Goal: Task Accomplishment & Management: Manage account settings

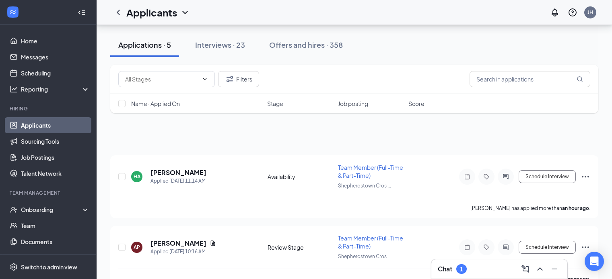
scroll to position [106, 0]
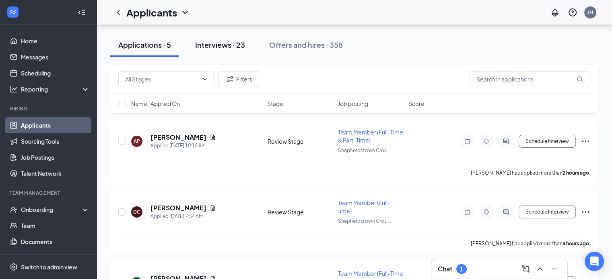
click at [212, 46] on div "Interviews · 23" at bounding box center [220, 45] width 50 height 10
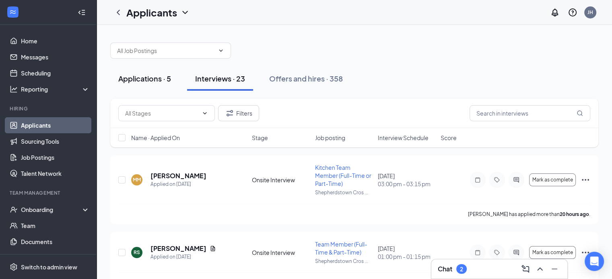
click at [140, 78] on div "Applications · 5" at bounding box center [144, 79] width 53 height 10
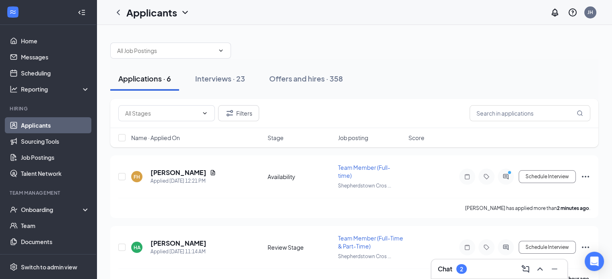
click at [463, 269] on div "2" at bounding box center [461, 269] width 3 height 7
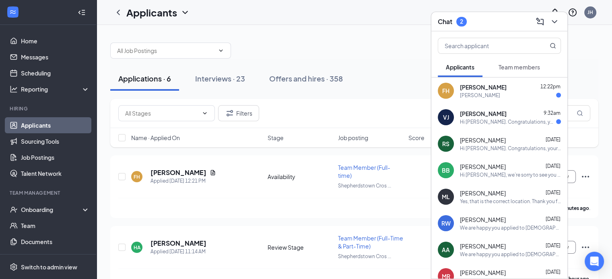
click at [504, 117] on div "[PERSON_NAME] 9:32am" at bounding box center [510, 114] width 101 height 8
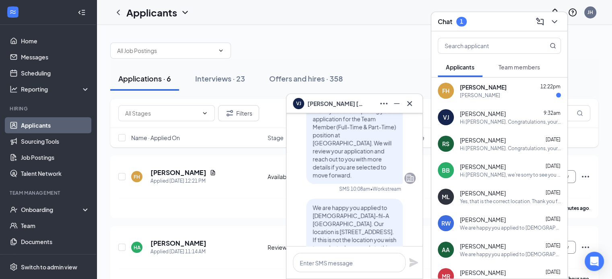
scroll to position [-402, 0]
click at [406, 103] on icon "Cross" at bounding box center [410, 104] width 10 height 10
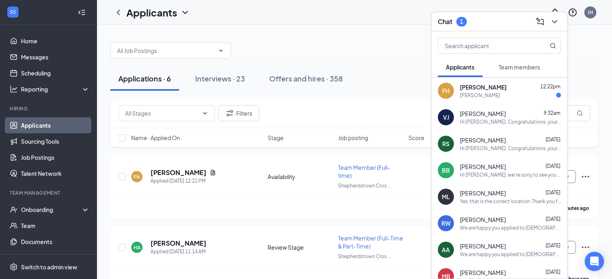
click at [476, 91] on span "[PERSON_NAME]" at bounding box center [483, 87] width 47 height 8
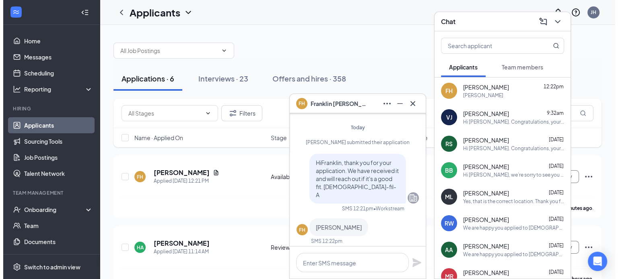
scroll to position [0, 0]
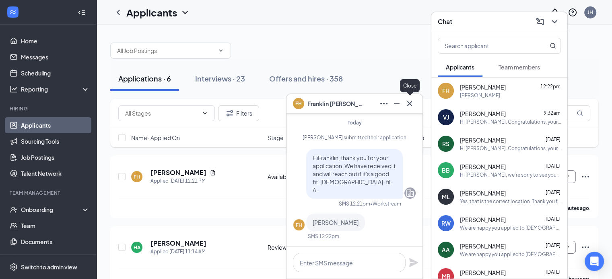
click at [410, 103] on icon "Cross" at bounding box center [409, 103] width 5 height 5
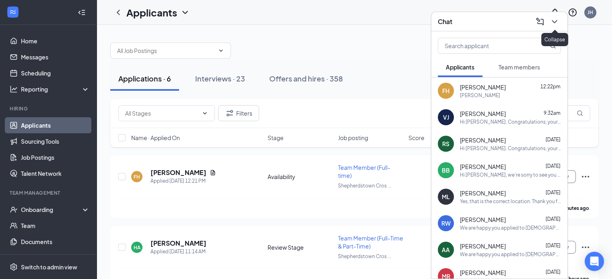
click at [555, 23] on icon "ChevronDown" at bounding box center [554, 22] width 10 height 10
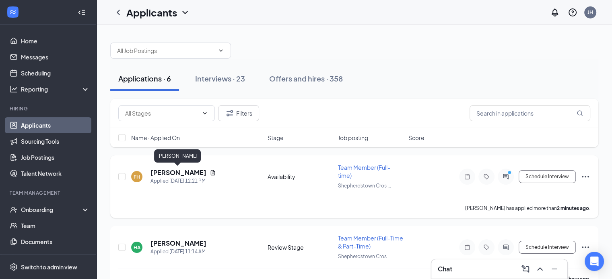
click at [159, 172] on h5 "[PERSON_NAME]" at bounding box center [178, 172] width 56 height 9
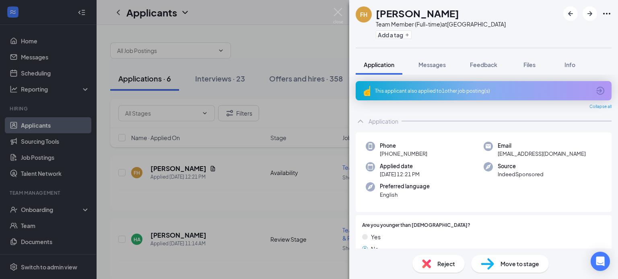
click at [460, 88] on div "This applicant also applied to 1 other job posting(s)" at bounding box center [483, 91] width 216 height 7
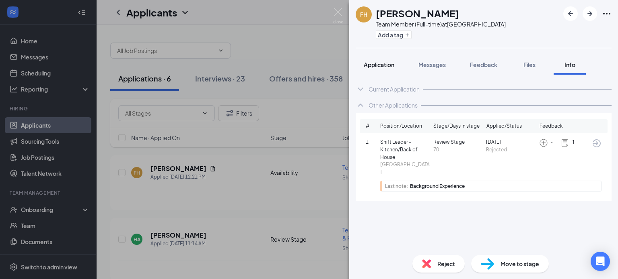
click at [382, 67] on span "Application" at bounding box center [378, 64] width 31 height 7
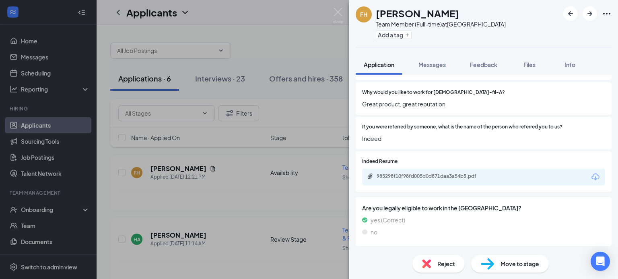
scroll to position [340, 0]
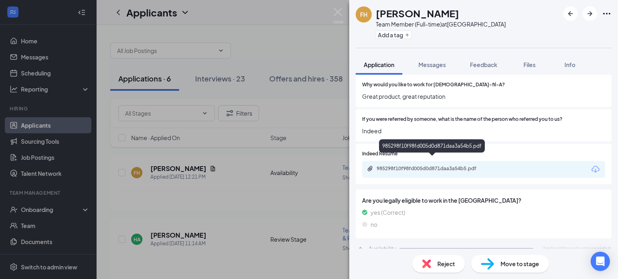
click at [412, 166] on div "985298f10f98fd005d0d871daa3a54b5.pdf" at bounding box center [432, 169] width 113 height 6
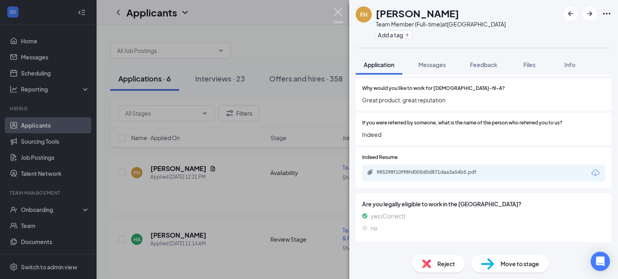
click at [336, 10] on img at bounding box center [338, 16] width 10 height 16
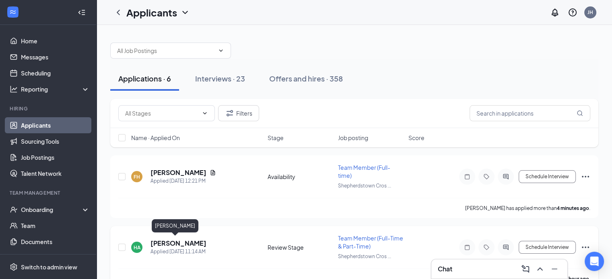
click at [166, 243] on h5 "[PERSON_NAME]" at bounding box center [178, 243] width 56 height 9
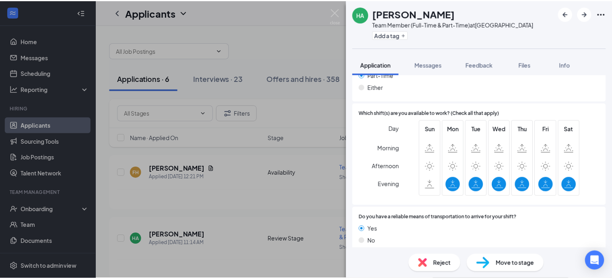
scroll to position [542, 0]
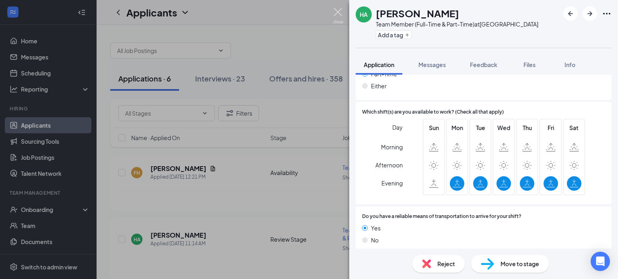
click at [337, 10] on img at bounding box center [338, 16] width 10 height 16
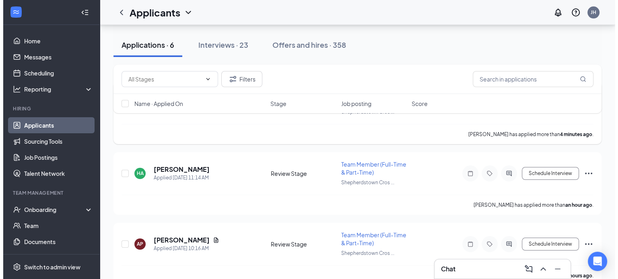
scroll to position [80, 0]
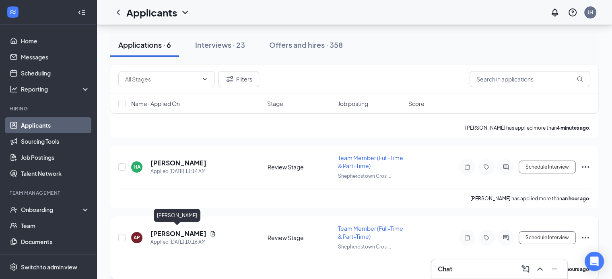
click at [181, 232] on h5 "[PERSON_NAME]" at bounding box center [178, 234] width 56 height 9
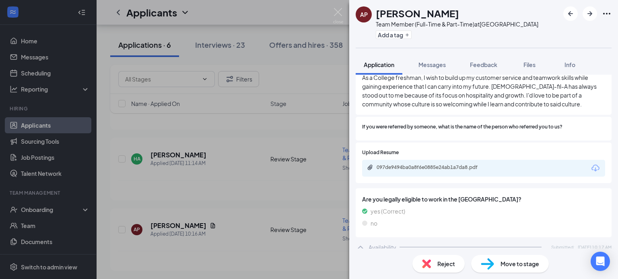
scroll to position [362, 0]
click at [441, 164] on div "097de9494ba0a8f6e0885e24ab1a7da8.pdf" at bounding box center [432, 167] width 113 height 6
click at [428, 64] on span "Messages" at bounding box center [431, 64] width 27 height 7
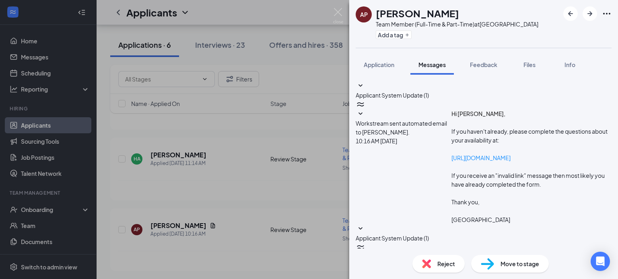
scroll to position [173, 0]
paste textarea "We are happy you applied to [DEMOGRAPHIC_DATA]-fil-A [GEOGRAPHIC_DATA]. Our loc…"
drag, startPoint x: 494, startPoint y: 187, endPoint x: 404, endPoint y: 200, distance: 91.0
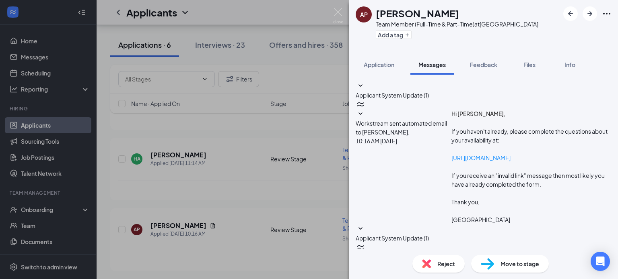
type textarea "We are happy you applied to [DEMOGRAPHIC_DATA]-fil-A [GEOGRAPHIC_DATA]. Our loc…"
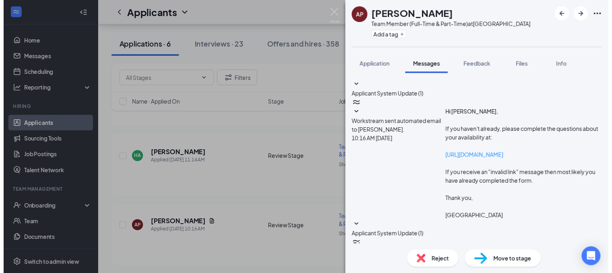
scroll to position [251, 0]
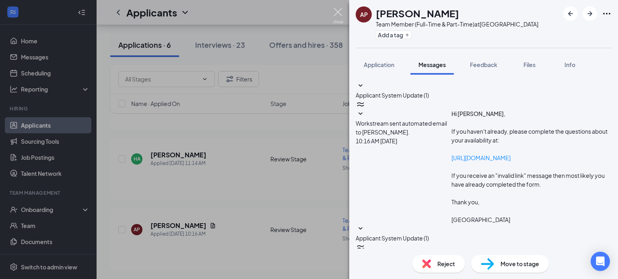
click at [337, 12] on img at bounding box center [338, 16] width 10 height 16
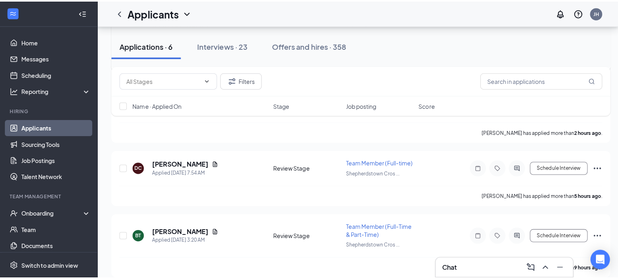
scroll to position [241, 0]
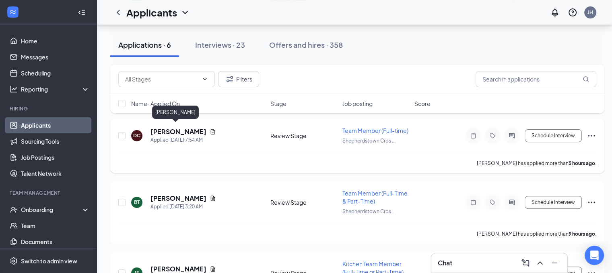
click at [177, 127] on h5 "[PERSON_NAME]" at bounding box center [178, 131] width 56 height 9
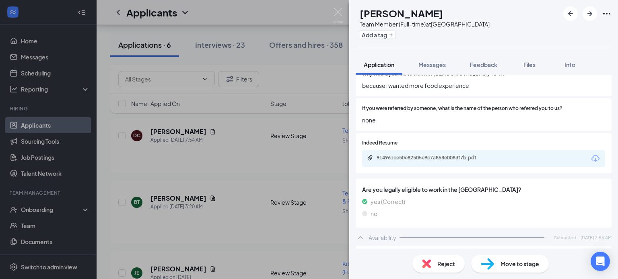
scroll to position [362, 0]
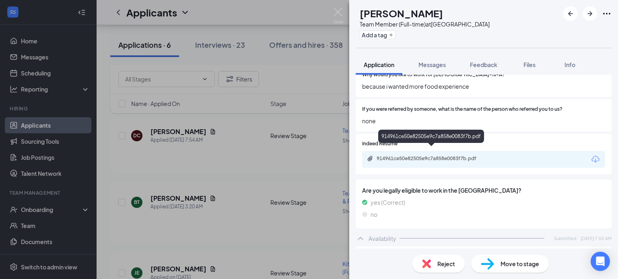
click at [452, 156] on div "914961ce50e82505e9c7a858e0083f7b.pdf" at bounding box center [432, 159] width 113 height 6
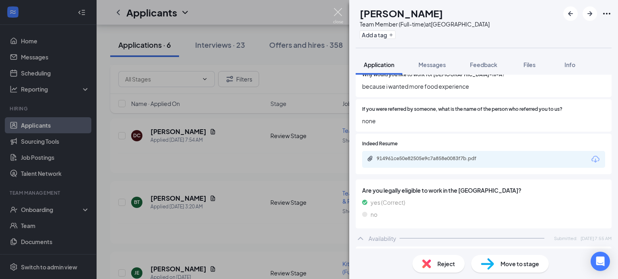
click at [337, 11] on img at bounding box center [338, 16] width 10 height 16
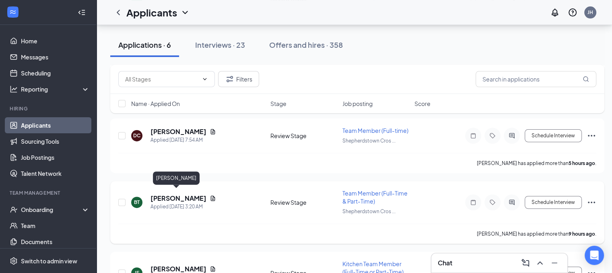
click at [160, 196] on h5 "[PERSON_NAME]" at bounding box center [178, 198] width 56 height 9
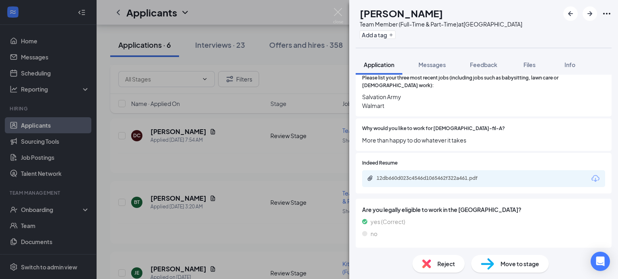
scroll to position [241, 0]
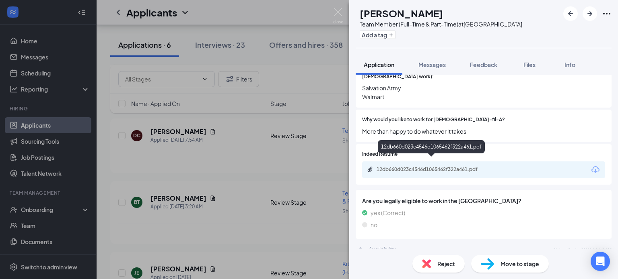
click at [435, 166] on div "12db660d023c4546d1065462f322a461.pdf" at bounding box center [432, 169] width 113 height 6
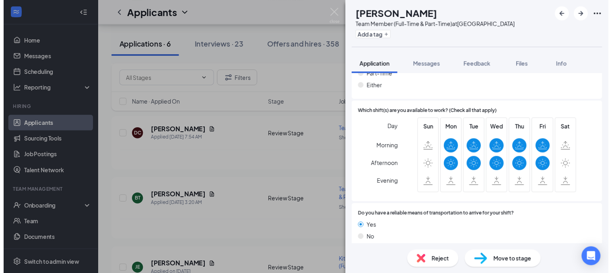
scroll to position [493, 0]
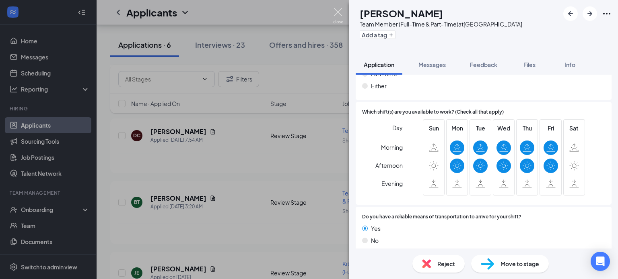
click at [337, 10] on img at bounding box center [338, 16] width 10 height 16
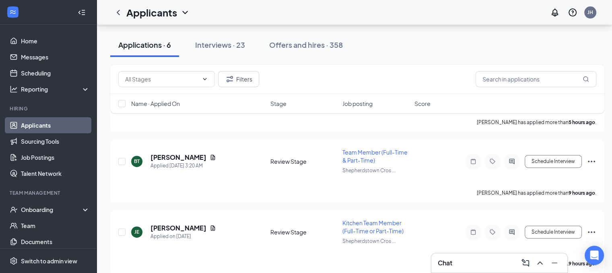
scroll to position [287, 0]
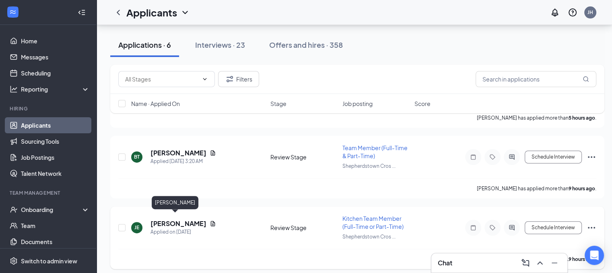
click at [172, 220] on h5 "[PERSON_NAME]" at bounding box center [178, 224] width 56 height 9
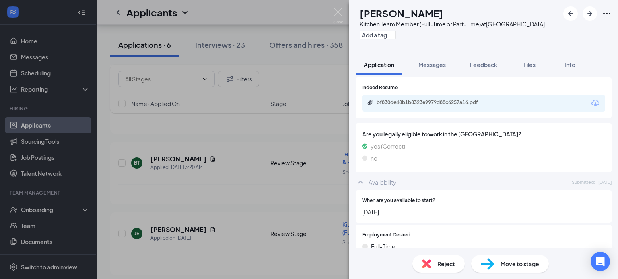
scroll to position [305, 0]
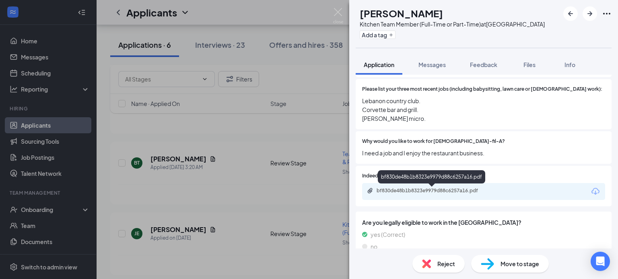
click at [444, 192] on div "bf830de48b1b8323e9979d88c6257a16.pdf" at bounding box center [432, 191] width 113 height 6
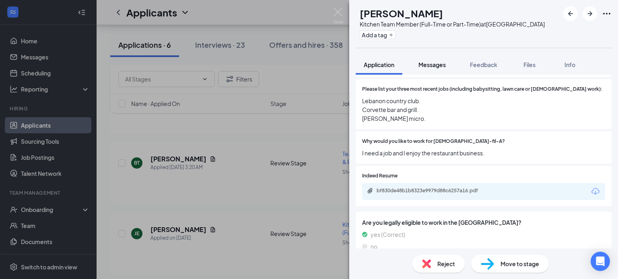
click at [431, 68] on span "Messages" at bounding box center [431, 64] width 27 height 7
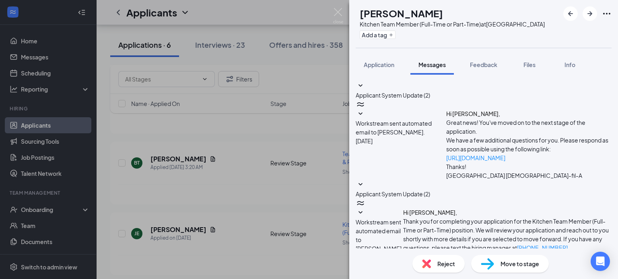
scroll to position [82, 0]
click at [378, 68] on span "Application" at bounding box center [378, 64] width 31 height 7
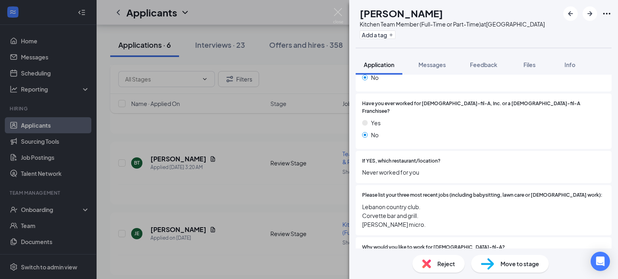
scroll to position [185, 0]
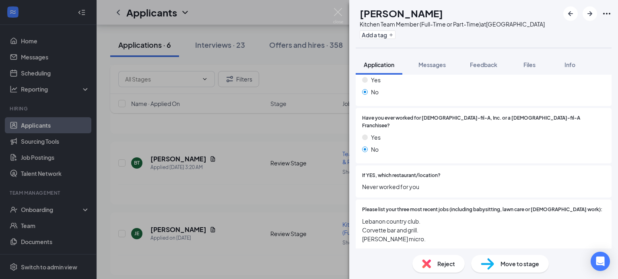
click at [445, 263] on span "Reject" at bounding box center [446, 264] width 18 height 9
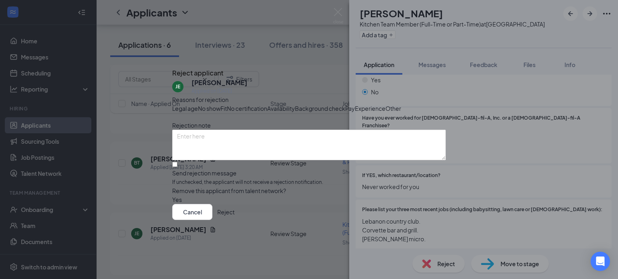
click at [295, 113] on span "Background check" at bounding box center [320, 108] width 50 height 9
click at [231, 160] on textarea at bounding box center [308, 145] width 273 height 31
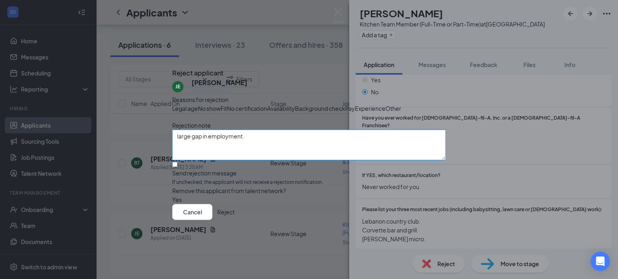
type textarea "large gap in employment"
click at [234, 220] on button "Reject" at bounding box center [225, 212] width 17 height 16
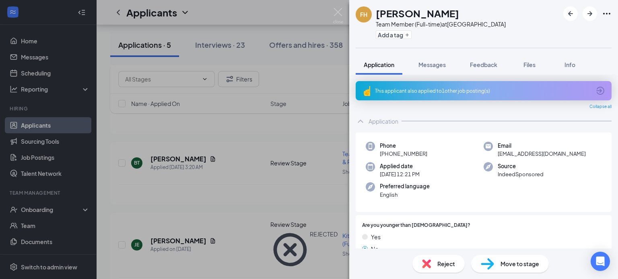
click at [426, 90] on div "This applicant also applied to 1 other job posting(s)" at bounding box center [483, 91] width 216 height 7
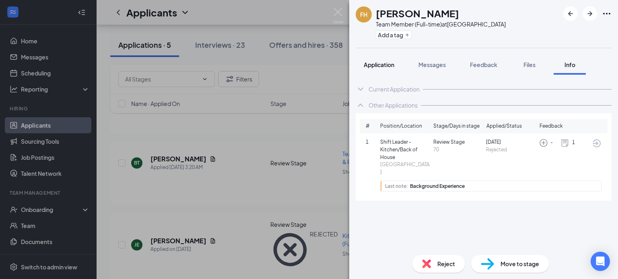
click at [377, 64] on span "Application" at bounding box center [378, 64] width 31 height 7
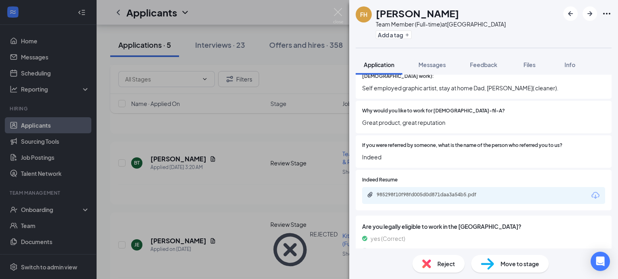
scroll to position [322, 0]
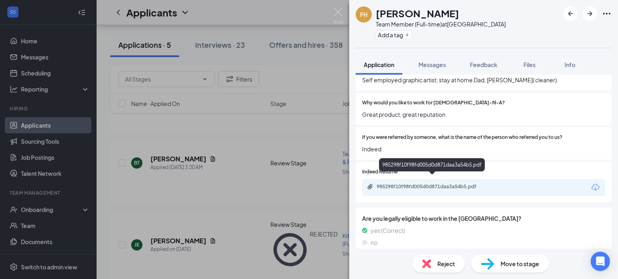
click at [429, 184] on div "985298f10f98fd005d0d871daa3a54b5.pdf" at bounding box center [432, 187] width 113 height 6
click at [450, 262] on span "Reject" at bounding box center [446, 264] width 18 height 9
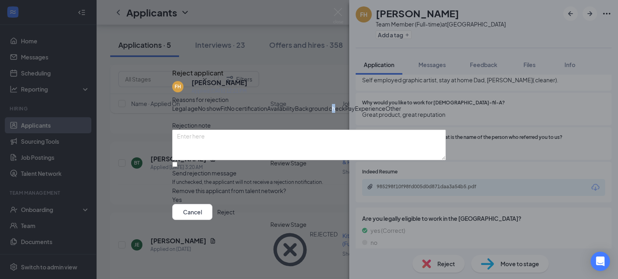
click at [295, 113] on span "Background check" at bounding box center [320, 108] width 50 height 9
click at [230, 154] on textarea at bounding box center [308, 145] width 273 height 31
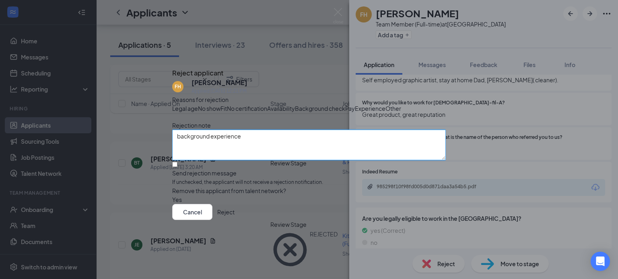
type textarea "background experience"
click at [234, 220] on button "Reject" at bounding box center [225, 212] width 17 height 16
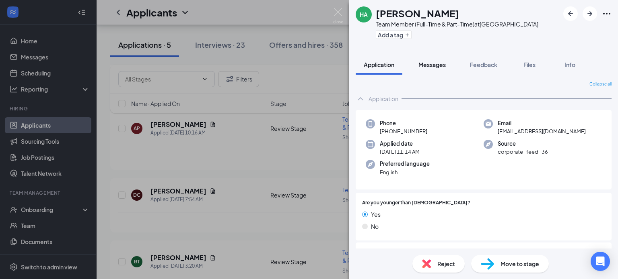
click at [436, 64] on span "Messages" at bounding box center [431, 64] width 27 height 7
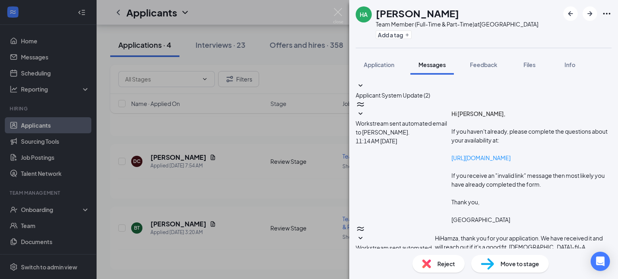
scroll to position [149, 0]
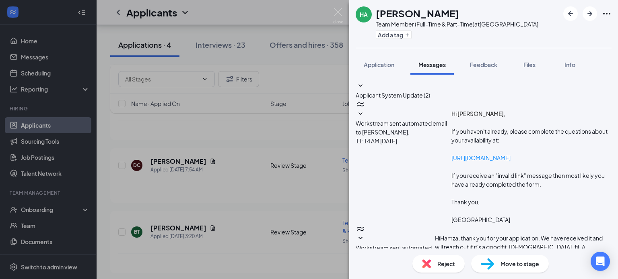
paste textarea "We are happy you applied to [DEMOGRAPHIC_DATA]-fil-A [GEOGRAPHIC_DATA]. Our loc…"
drag, startPoint x: 495, startPoint y: 191, endPoint x: 405, endPoint y: 203, distance: 90.5
type textarea "We are happy you applied to [DEMOGRAPHIC_DATA]-fil-A [GEOGRAPHIC_DATA]. Our loc…"
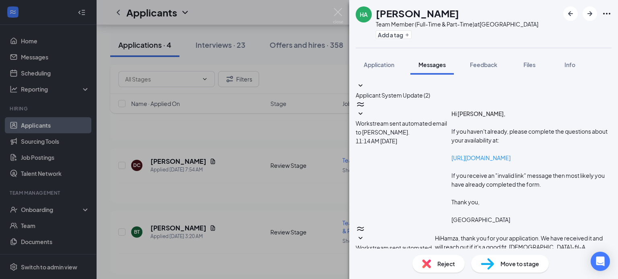
click at [339, 11] on img at bounding box center [338, 16] width 10 height 16
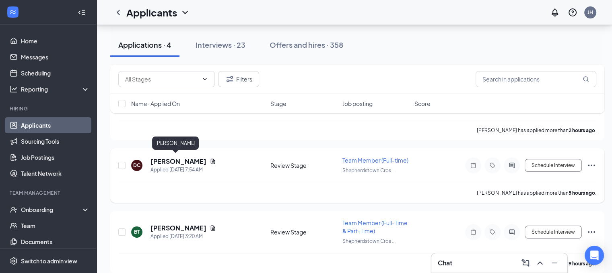
click at [182, 162] on h5 "[PERSON_NAME]" at bounding box center [178, 161] width 56 height 9
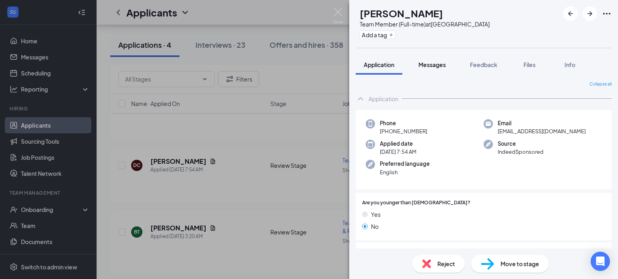
click at [439, 64] on span "Messages" at bounding box center [431, 64] width 27 height 7
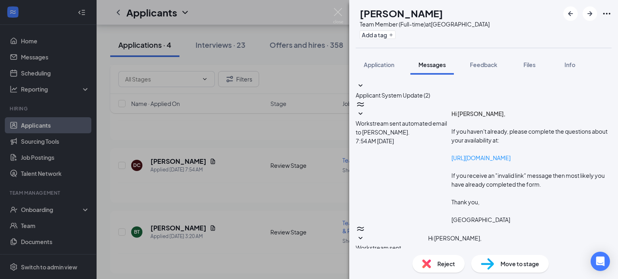
scroll to position [150, 0]
paste textarea "We are happy you applied to [DEMOGRAPHIC_DATA]-fil-A [GEOGRAPHIC_DATA]. Our loc…"
drag, startPoint x: 494, startPoint y: 190, endPoint x: 404, endPoint y: 200, distance: 90.7
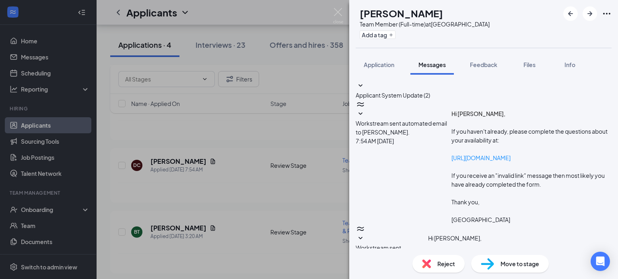
type textarea "We are happy you applied to [DEMOGRAPHIC_DATA]-fil-A [GEOGRAPHIC_DATA]. Our loc…"
click at [335, 12] on img at bounding box center [338, 16] width 10 height 16
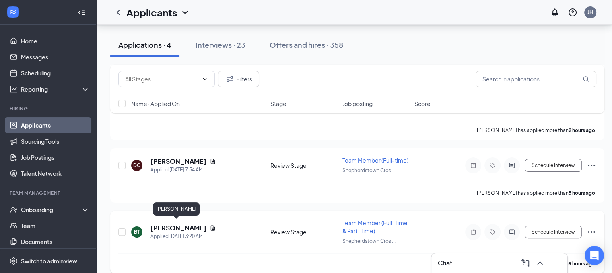
click at [165, 226] on h5 "[PERSON_NAME]" at bounding box center [178, 228] width 56 height 9
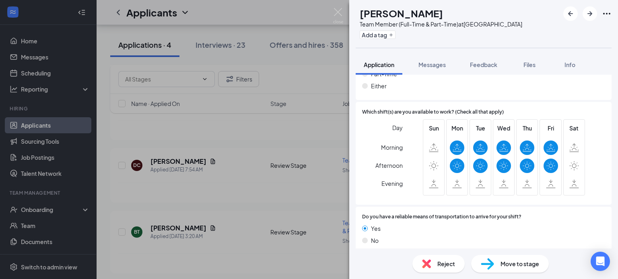
scroll to position [490, 0]
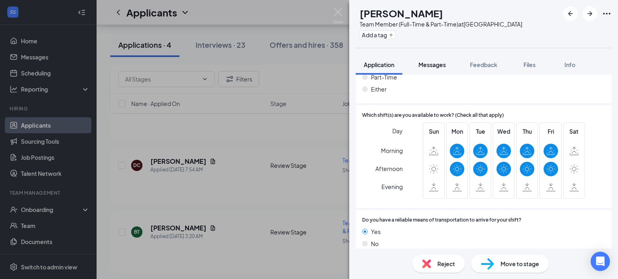
click at [431, 64] on span "Messages" at bounding box center [431, 64] width 27 height 7
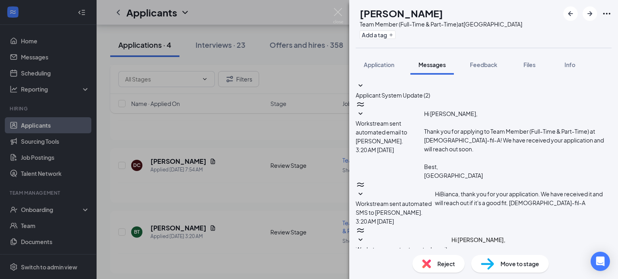
scroll to position [188, 0]
paste textarea "We are happy you applied to [DEMOGRAPHIC_DATA]-fil-A [GEOGRAPHIC_DATA]. Our loc…"
drag, startPoint x: 495, startPoint y: 191, endPoint x: 404, endPoint y: 202, distance: 92.0
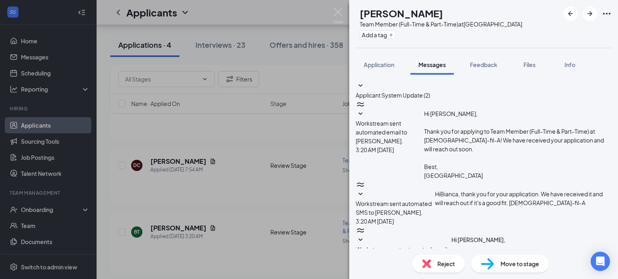
type textarea "We are happy you applied to [DEMOGRAPHIC_DATA]-fil-A [GEOGRAPHIC_DATA]. Our loc…"
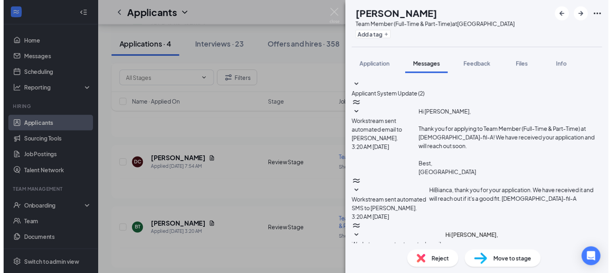
scroll to position [266, 0]
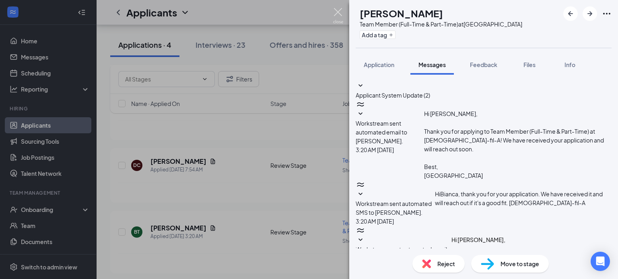
click at [336, 10] on img at bounding box center [338, 16] width 10 height 16
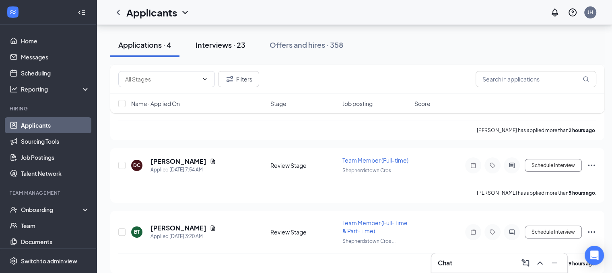
click at [208, 44] on div "Interviews · 23" at bounding box center [220, 45] width 50 height 10
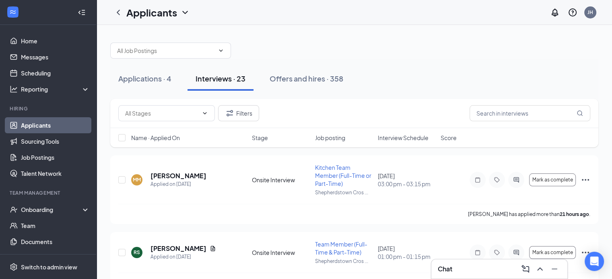
click at [407, 138] on span "Interview Schedule" at bounding box center [403, 138] width 51 height 8
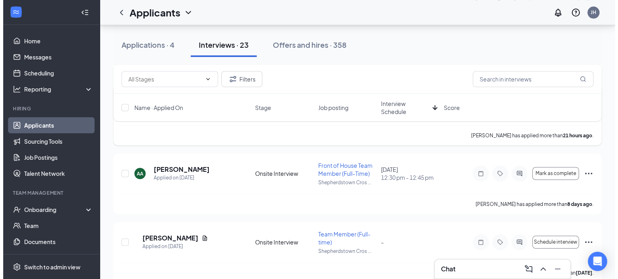
scroll to position [844, 0]
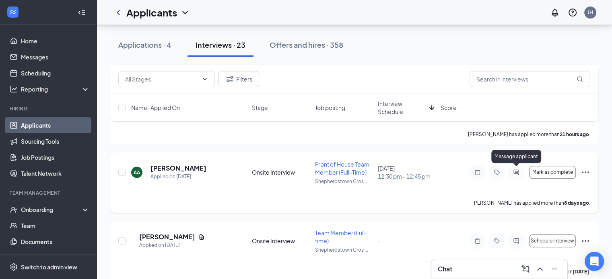
click at [514, 169] on icon "ActiveChat" at bounding box center [516, 172] width 10 height 6
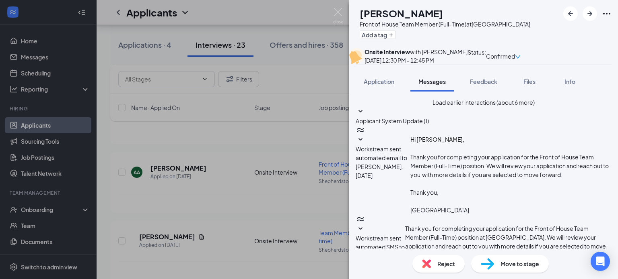
scroll to position [358, 0]
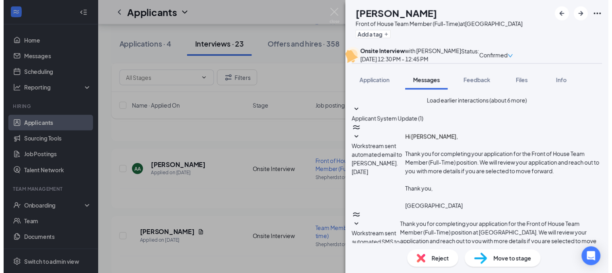
scroll to position [318, 0]
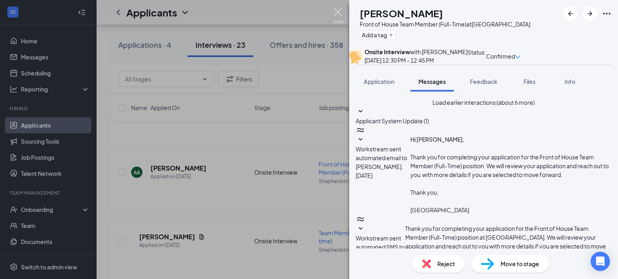
click at [337, 11] on img at bounding box center [338, 16] width 10 height 16
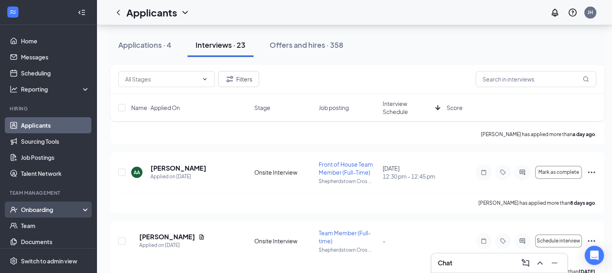
click at [37, 210] on div "Onboarding" at bounding box center [52, 210] width 62 height 8
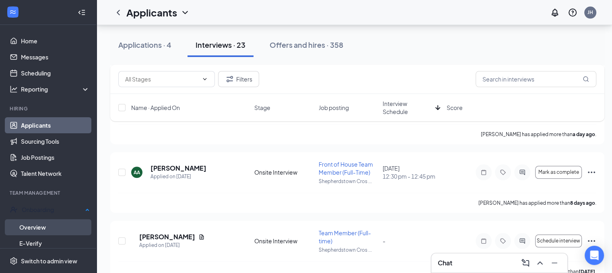
click at [37, 226] on link "Overview" at bounding box center [54, 228] width 70 height 16
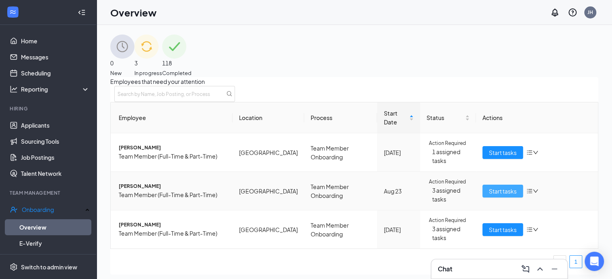
click at [493, 196] on span "Start tasks" at bounding box center [503, 191] width 28 height 9
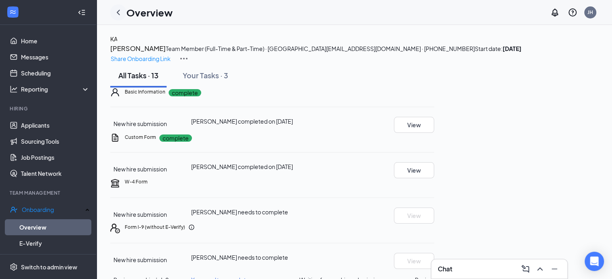
click at [117, 13] on icon "ChevronLeft" at bounding box center [118, 12] width 3 height 5
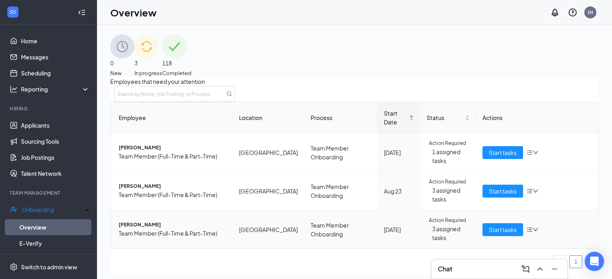
click at [148, 229] on span "[PERSON_NAME]" at bounding box center [172, 226] width 107 height 8
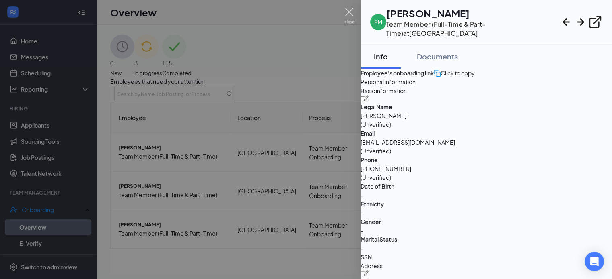
click at [347, 9] on img at bounding box center [349, 16] width 10 height 16
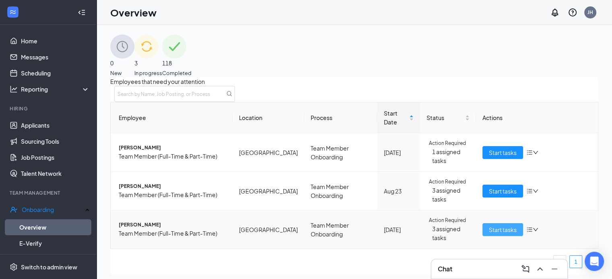
click at [489, 234] on span "Start tasks" at bounding box center [503, 230] width 28 height 9
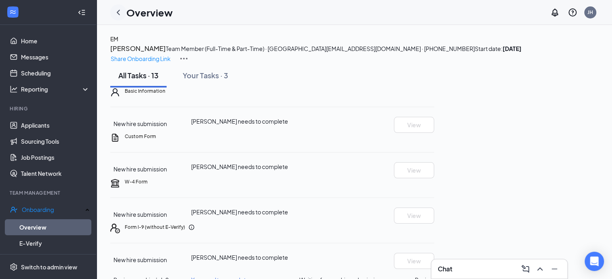
click at [116, 10] on icon "ChevronLeft" at bounding box center [118, 13] width 10 height 10
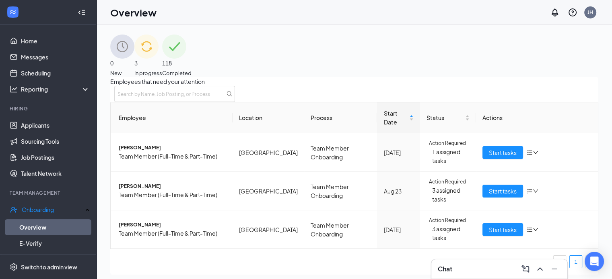
click at [191, 59] on span "118" at bounding box center [176, 63] width 29 height 9
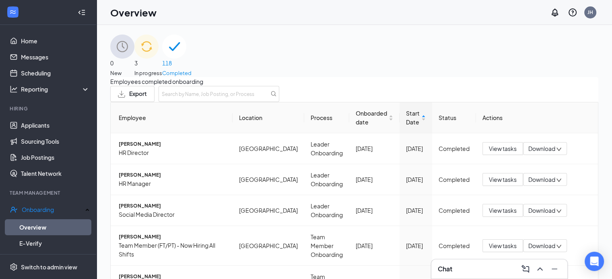
click at [134, 59] on div "0 New" at bounding box center [122, 56] width 24 height 43
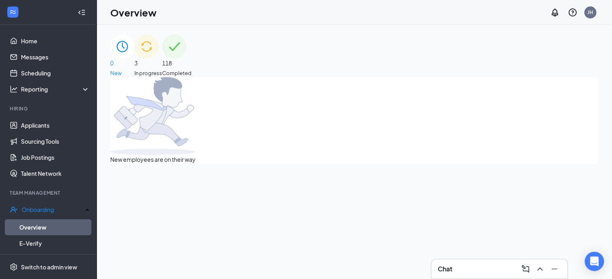
click at [162, 69] on span "In progress" at bounding box center [148, 73] width 28 height 8
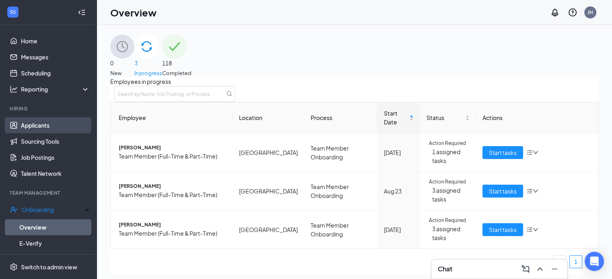
click at [40, 126] on link "Applicants" at bounding box center [55, 125] width 69 height 16
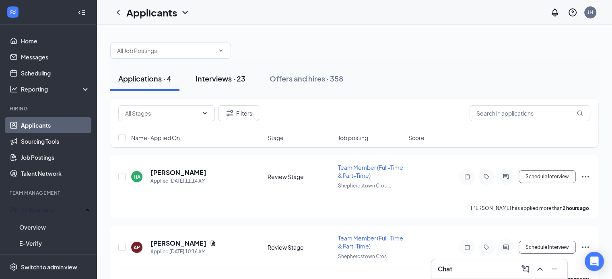
click at [217, 78] on div "Interviews · 23" at bounding box center [220, 79] width 50 height 10
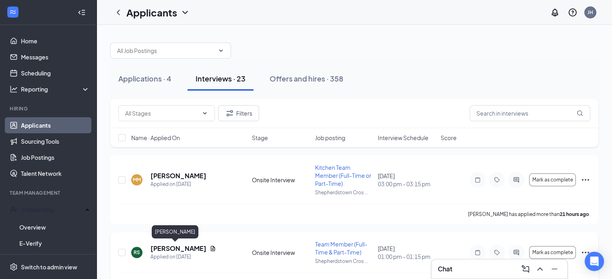
click at [170, 249] on h5 "[PERSON_NAME]" at bounding box center [178, 248] width 56 height 9
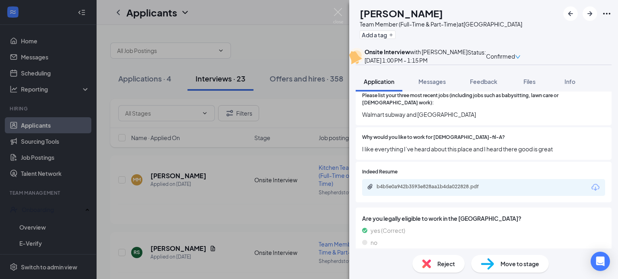
scroll to position [281, 0]
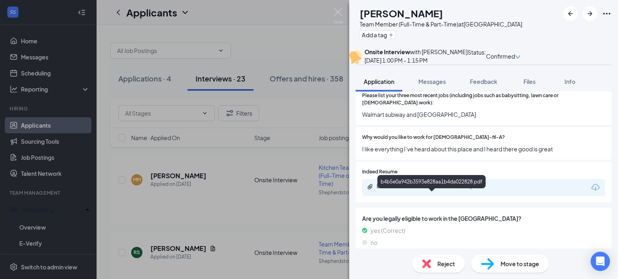
click at [462, 190] on div "b4b5e0a942b3593e828aa1b4da022828.pdf" at bounding box center [432, 187] width 113 height 6
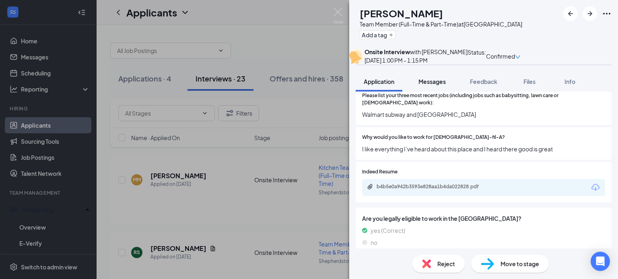
click at [433, 85] on span "Messages" at bounding box center [431, 81] width 27 height 7
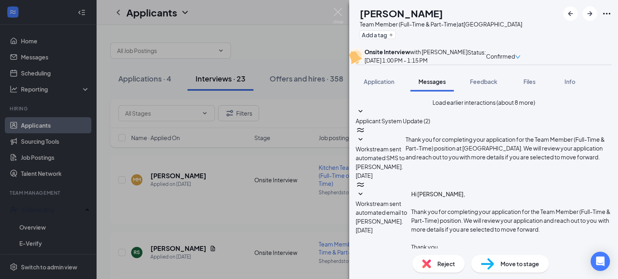
scroll to position [40, 0]
click at [362, 141] on icon "SmallChevronDown" at bounding box center [360, 139] width 4 height 2
click at [365, 190] on icon "SmallChevronDown" at bounding box center [360, 195] width 10 height 10
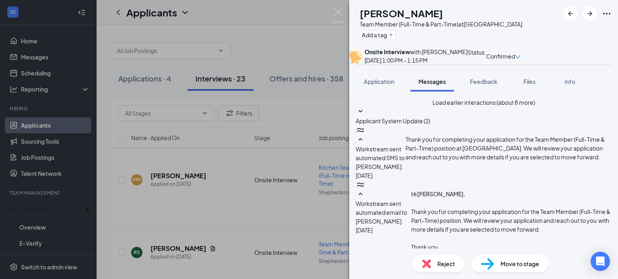
scroll to position [684, 0]
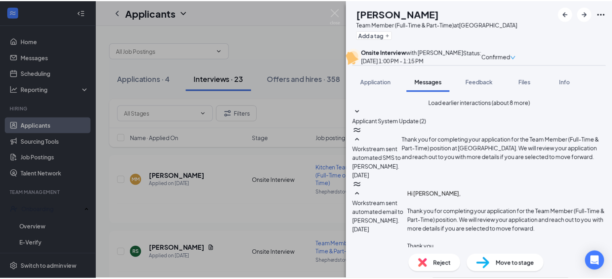
scroll to position [928, 0]
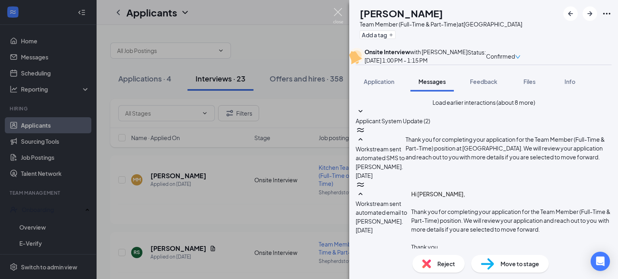
click at [338, 10] on img at bounding box center [338, 16] width 10 height 16
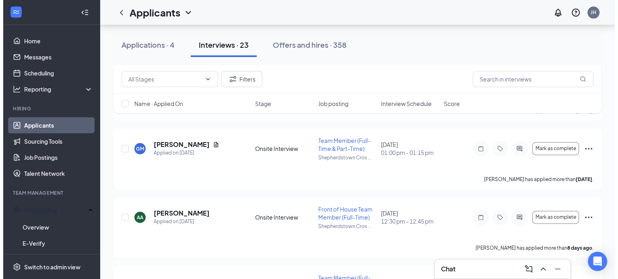
scroll to position [1005, 0]
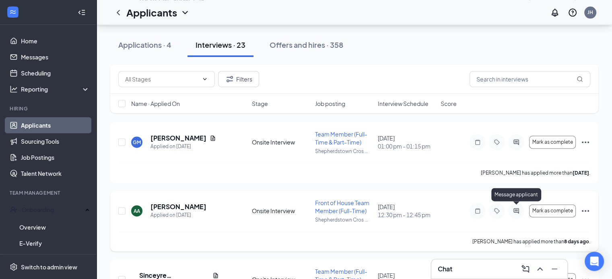
click at [517, 210] on icon "ActiveChat" at bounding box center [516, 211] width 10 height 6
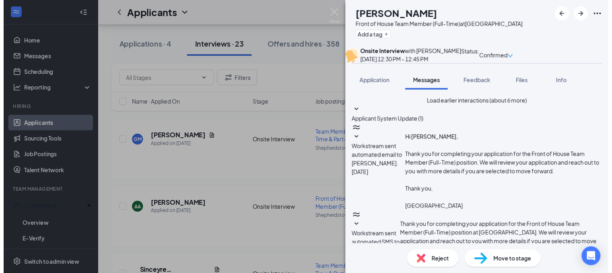
scroll to position [358, 0]
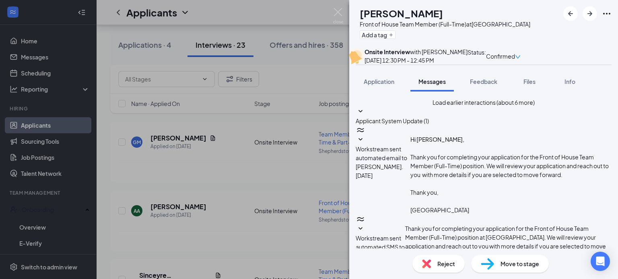
click at [443, 267] on span "Reject" at bounding box center [446, 264] width 18 height 9
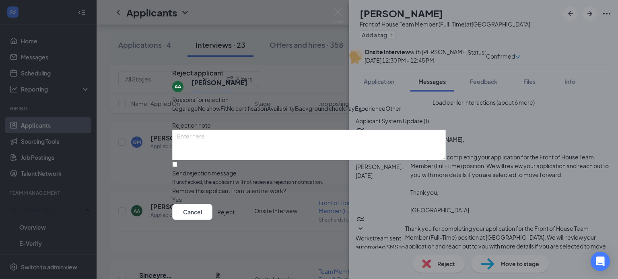
click at [220, 104] on span "No show" at bounding box center [209, 108] width 23 height 9
click at [257, 156] on textarea at bounding box center [308, 145] width 273 height 31
type textarea "NCNS for interview"
click at [234, 220] on button "Reject" at bounding box center [225, 212] width 17 height 16
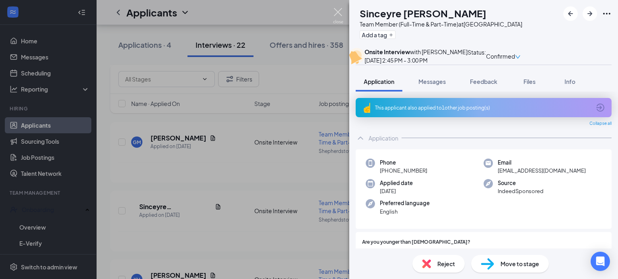
click at [336, 11] on img at bounding box center [338, 16] width 10 height 16
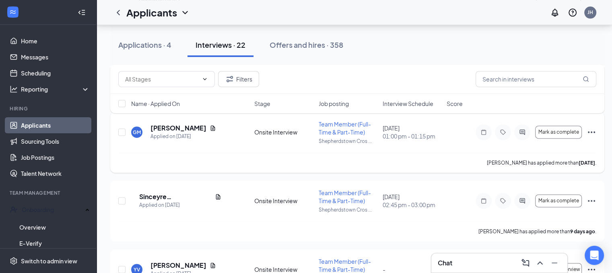
scroll to position [1045, 0]
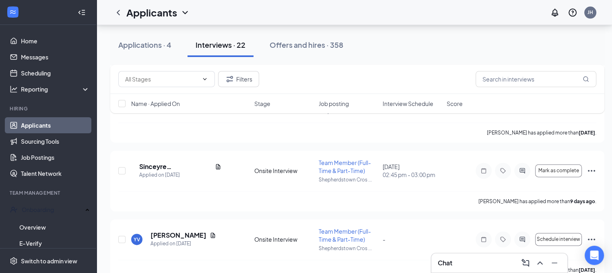
click at [417, 104] on span "Interview Schedule" at bounding box center [407, 104] width 51 height 8
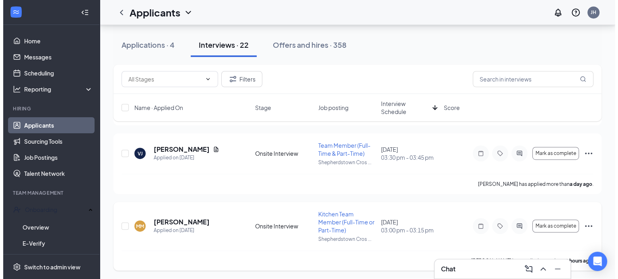
scroll to position [442, 0]
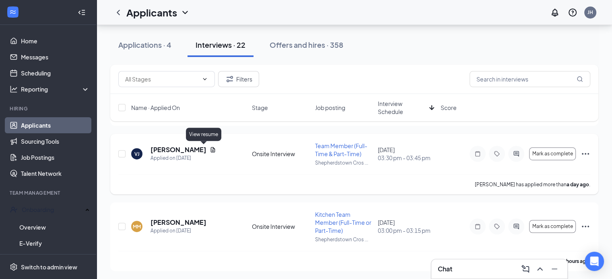
click at [211, 149] on icon "Document" at bounding box center [213, 150] width 4 height 5
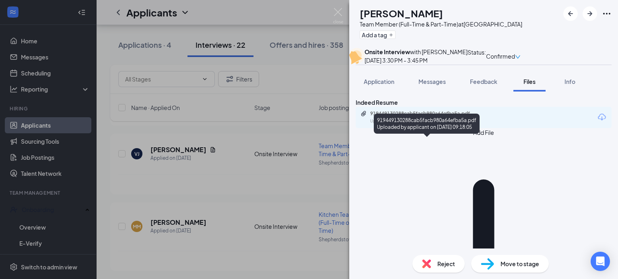
click at [439, 125] on div "Uploaded by applicant on [DATE] 09:18:05" at bounding box center [430, 121] width 121 height 6
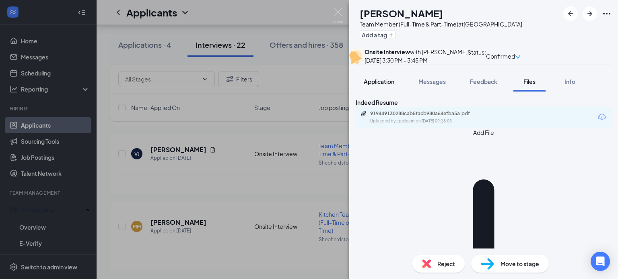
drag, startPoint x: 384, startPoint y: 101, endPoint x: 398, endPoint y: 103, distance: 14.3
click at [384, 85] on span "Application" at bounding box center [378, 81] width 31 height 7
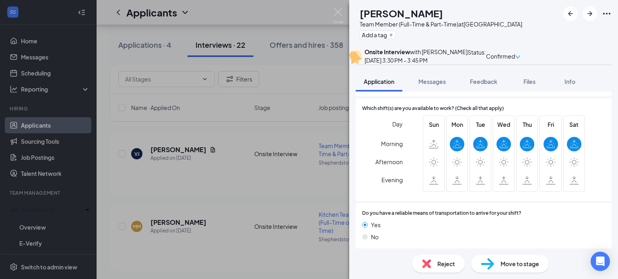
scroll to position [540, 0]
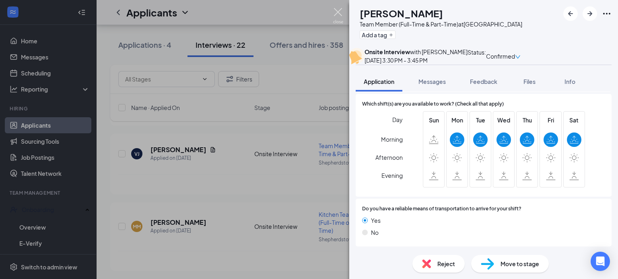
click at [339, 12] on img at bounding box center [338, 16] width 10 height 16
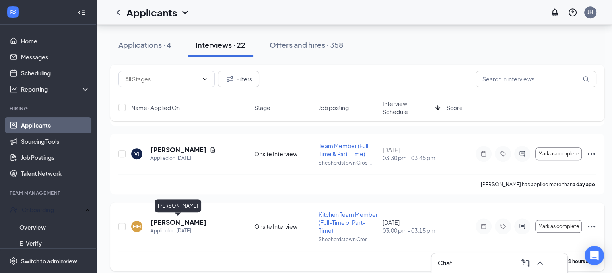
click at [194, 225] on h5 "[PERSON_NAME]" at bounding box center [178, 222] width 56 height 9
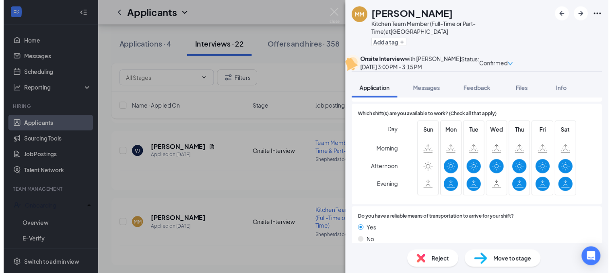
scroll to position [585, 0]
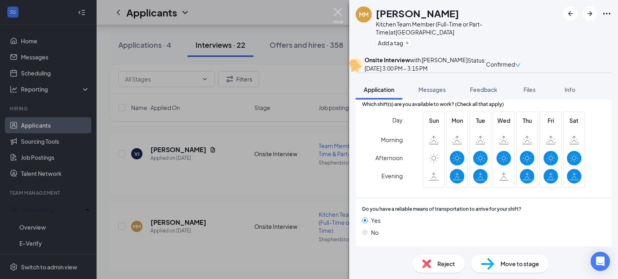
click at [338, 11] on img at bounding box center [338, 16] width 10 height 16
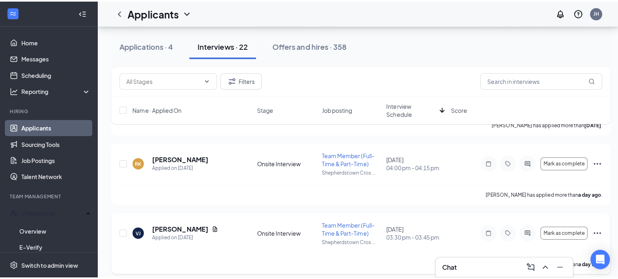
scroll to position [362, 0]
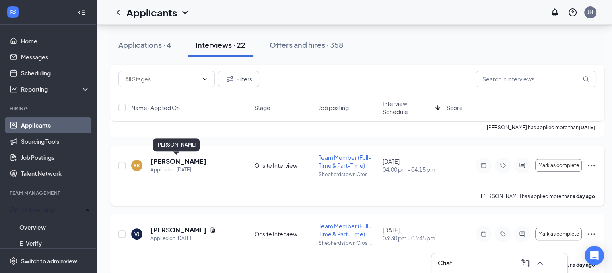
click at [174, 159] on h5 "[PERSON_NAME]" at bounding box center [178, 161] width 56 height 9
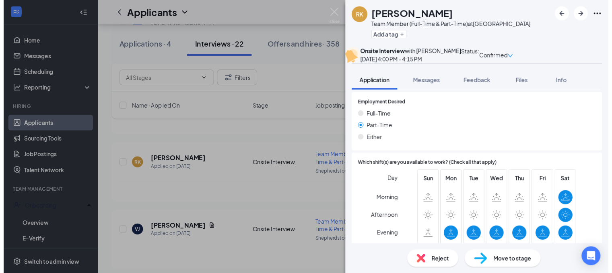
scroll to position [561, 0]
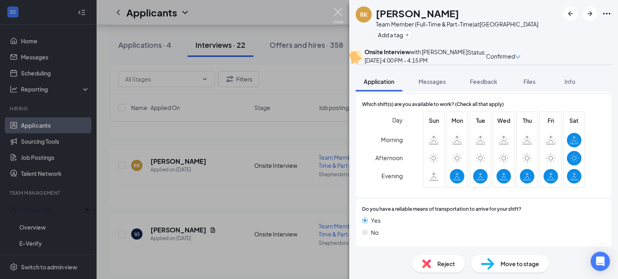
click at [334, 10] on img at bounding box center [338, 16] width 10 height 16
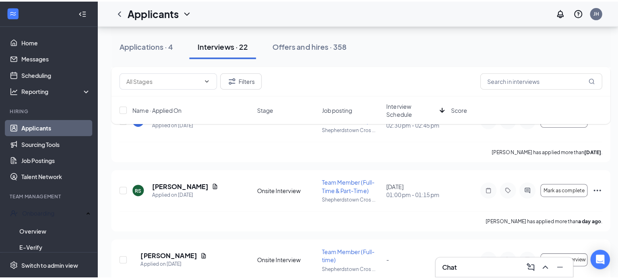
scroll to position [764, 0]
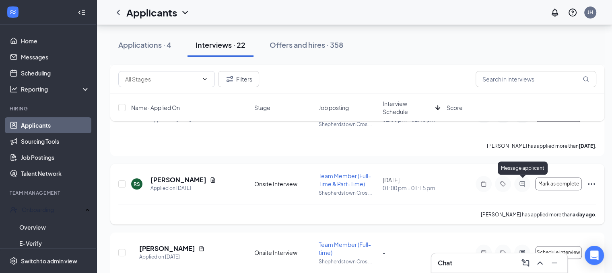
click at [521, 184] on icon "ActiveChat" at bounding box center [522, 184] width 10 height 6
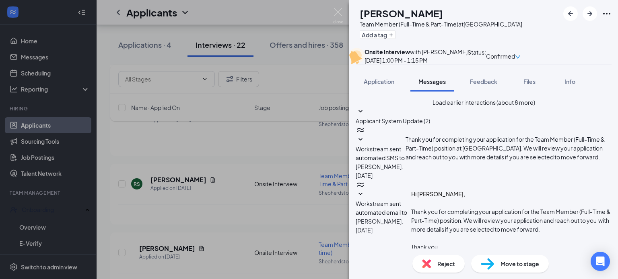
scroll to position [108, 0]
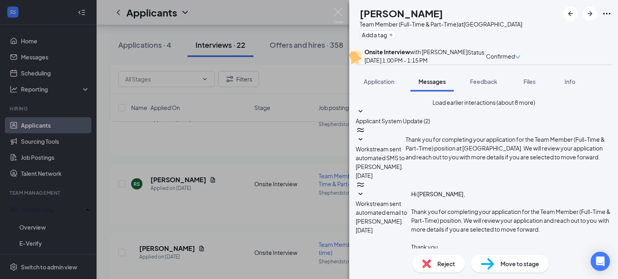
scroll to position [405, 0]
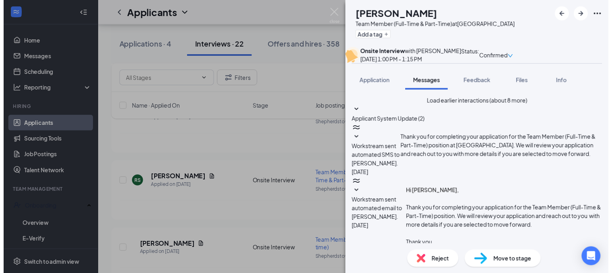
scroll to position [639, 0]
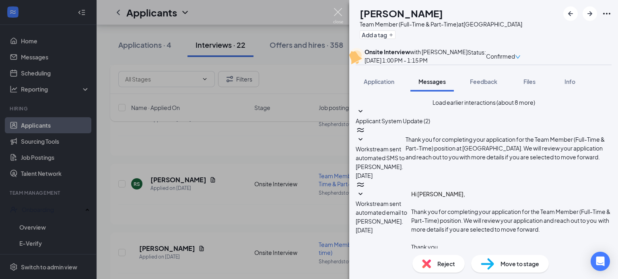
click at [338, 9] on img at bounding box center [338, 16] width 10 height 16
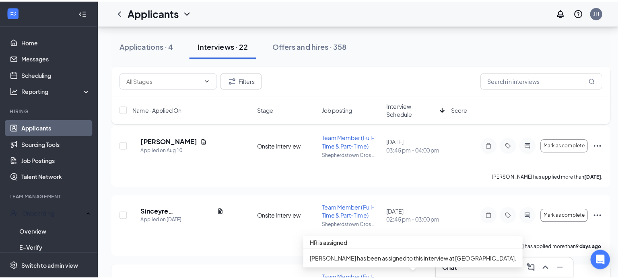
scroll to position [523, 0]
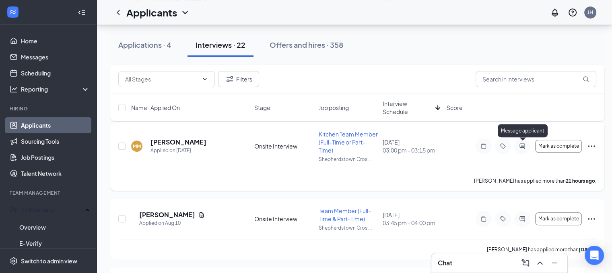
click at [521, 144] on icon "ActiveChat" at bounding box center [521, 146] width 5 height 5
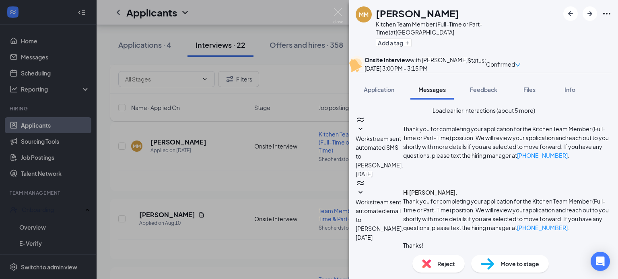
scroll to position [331, 0]
paste textarea "We are happy you applied to [DEMOGRAPHIC_DATA]-fil-A [GEOGRAPHIC_DATA]. Our loc…"
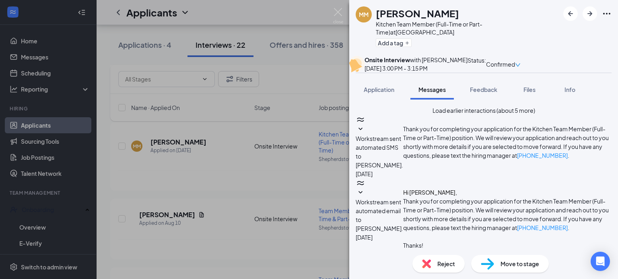
type textarea "We are happy you applied to [DEMOGRAPHIC_DATA]-fil-A [GEOGRAPHIC_DATA]. Our loc…"
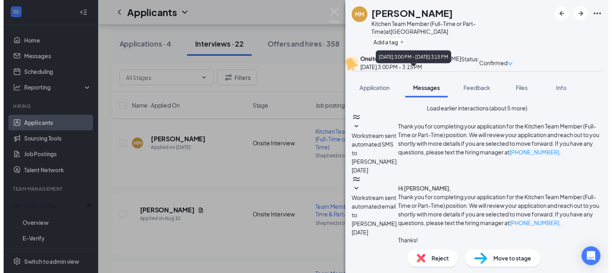
scroll to position [547, 0]
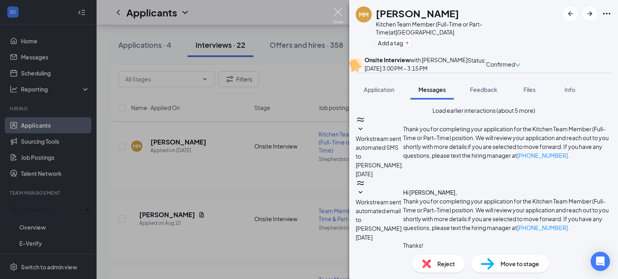
click at [339, 10] on img at bounding box center [338, 16] width 10 height 16
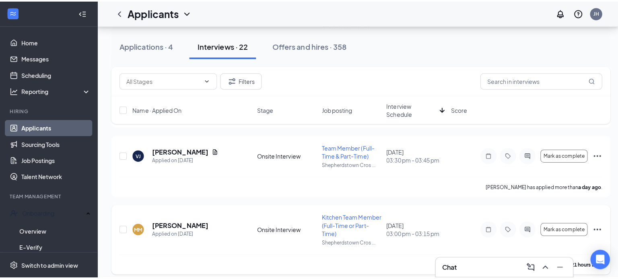
scroll to position [442, 0]
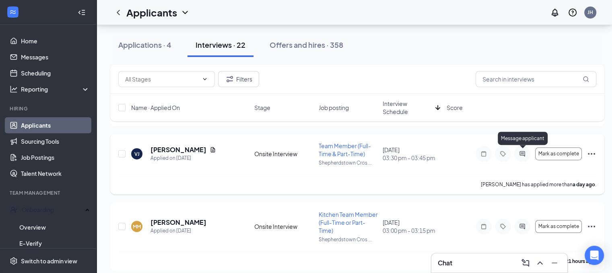
click at [523, 154] on icon "ActiveChat" at bounding box center [522, 154] width 10 height 6
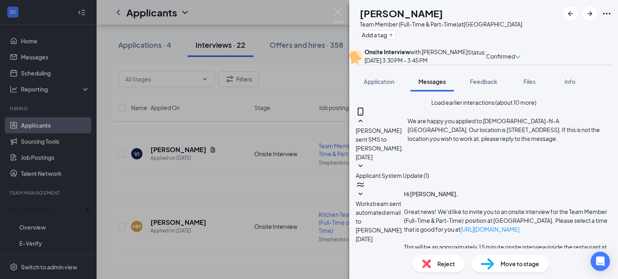
scroll to position [432, 0]
paste textarea "We are happy you applied to [DEMOGRAPHIC_DATA]-fil-A [GEOGRAPHIC_DATA]. Our loc…"
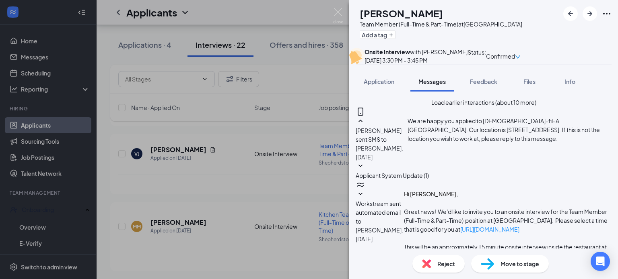
type textarea "We are happy you applied to [DEMOGRAPHIC_DATA]-fil-A [GEOGRAPHIC_DATA]. Our loc…"
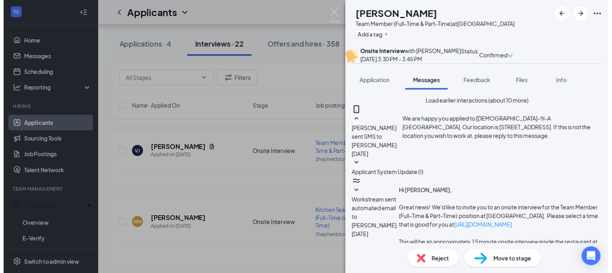
scroll to position [754, 0]
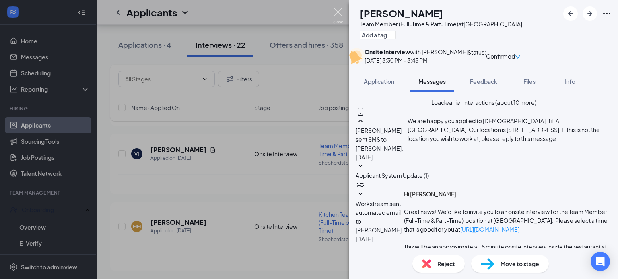
click at [339, 11] on img at bounding box center [338, 16] width 10 height 16
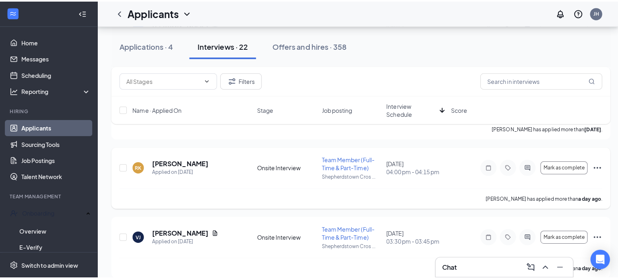
scroll to position [362, 0]
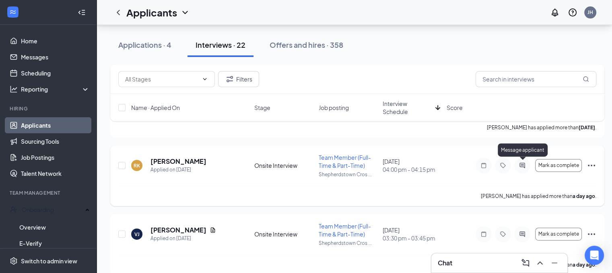
click at [522, 163] on icon "ActiveChat" at bounding box center [522, 165] width 10 height 6
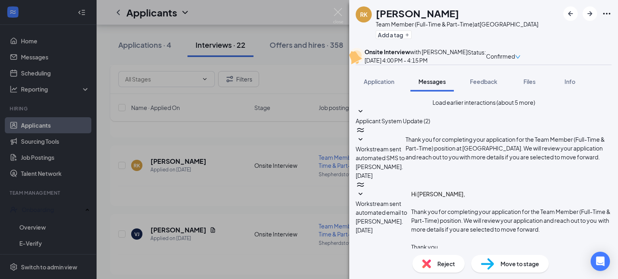
scroll to position [271, 0]
paste textarea "We are happy you applied to [DEMOGRAPHIC_DATA]-fil-A [GEOGRAPHIC_DATA]. Our loc…"
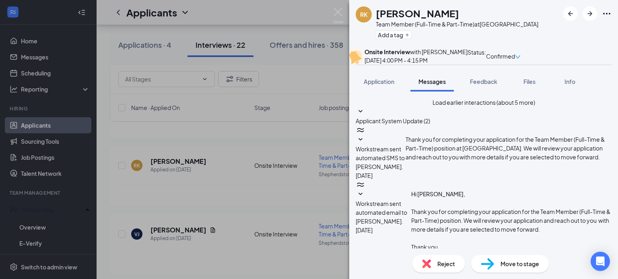
type textarea "We are happy you applied to [DEMOGRAPHIC_DATA]-fil-A [GEOGRAPHIC_DATA]. Our loc…"
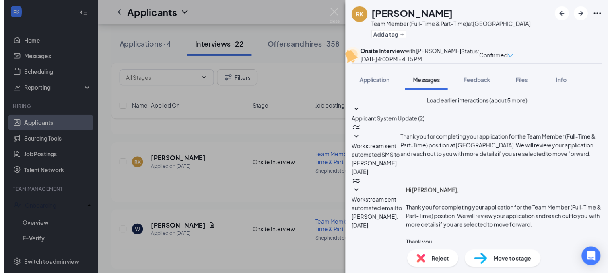
scroll to position [593, 0]
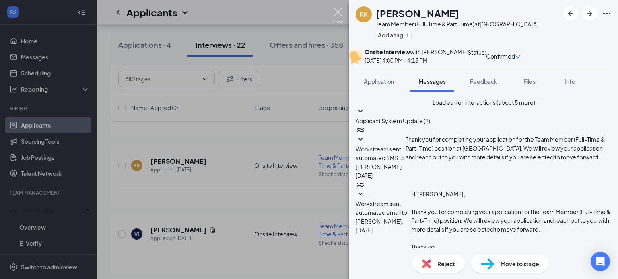
click at [338, 9] on img at bounding box center [338, 16] width 10 height 16
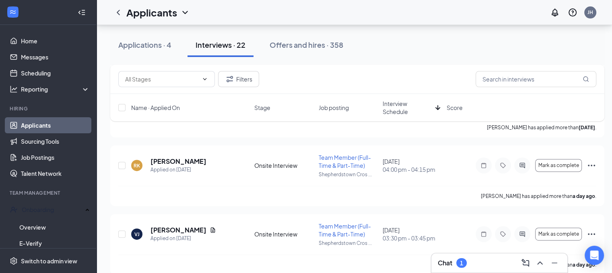
click at [450, 264] on h3 "Chat" at bounding box center [444, 263] width 14 height 9
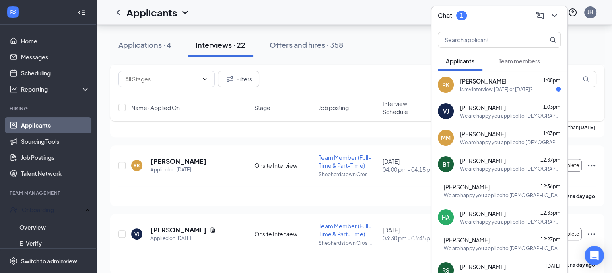
click at [474, 83] on span "[PERSON_NAME]" at bounding box center [483, 81] width 47 height 8
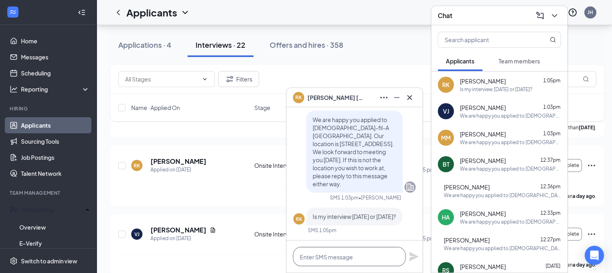
click at [347, 257] on textarea at bounding box center [349, 256] width 113 height 19
type textarea "[DATE]! you are correct"
click at [414, 255] on icon "Plane" at bounding box center [413, 257] width 9 height 9
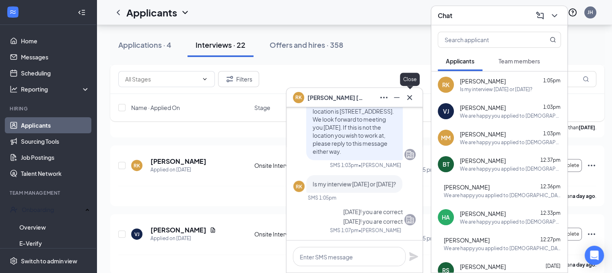
click at [410, 96] on icon "Cross" at bounding box center [410, 98] width 10 height 10
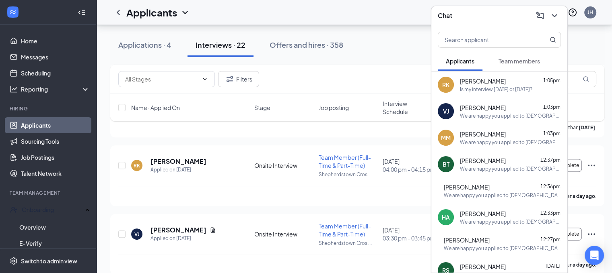
click at [391, 51] on div "Applications · 4 Interviews · 22 Offers and hires · 358" at bounding box center [357, 45] width 494 height 24
click at [553, 14] on icon "ChevronDown" at bounding box center [554, 16] width 10 height 10
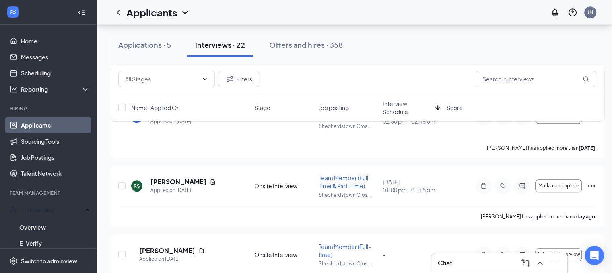
scroll to position [764, 0]
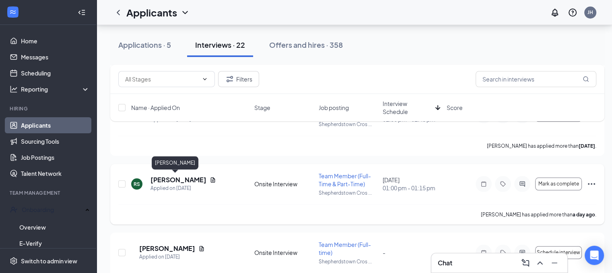
click at [174, 181] on h5 "[PERSON_NAME]" at bounding box center [178, 180] width 56 height 9
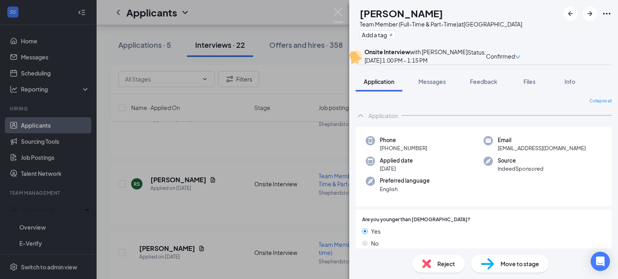
click at [446, 263] on span "Reject" at bounding box center [446, 264] width 18 height 9
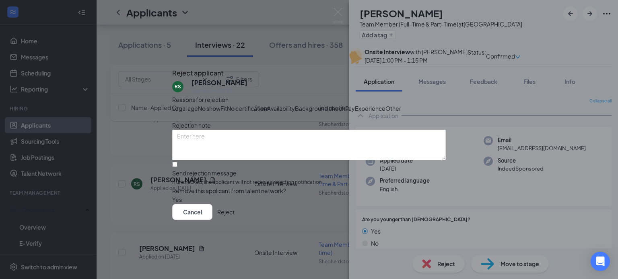
click at [220, 104] on span "No show" at bounding box center [209, 108] width 23 height 9
click at [233, 160] on textarea at bounding box center [308, 145] width 273 height 31
type textarea "ncns for interview"
click at [234, 220] on button "Reject" at bounding box center [225, 212] width 17 height 16
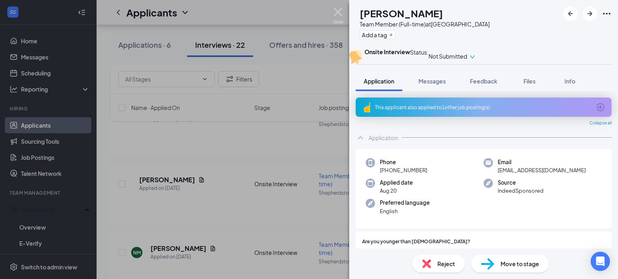
click at [336, 10] on img at bounding box center [338, 16] width 10 height 16
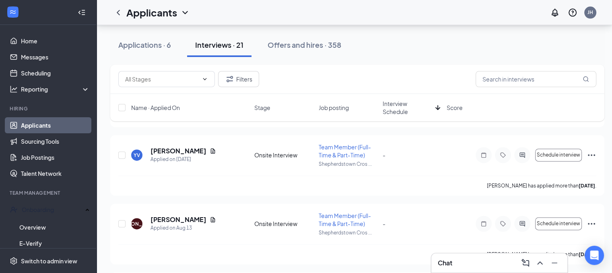
scroll to position [1343, 0]
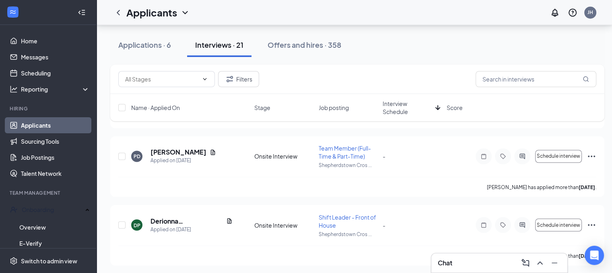
drag, startPoint x: 132, startPoint y: 45, endPoint x: 183, endPoint y: 83, distance: 64.0
click at [131, 45] on div "Applications · 6" at bounding box center [144, 45] width 53 height 10
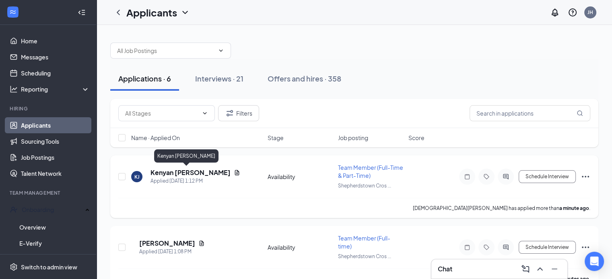
click at [178, 172] on h5 "Kenyan [PERSON_NAME]" at bounding box center [190, 172] width 80 height 9
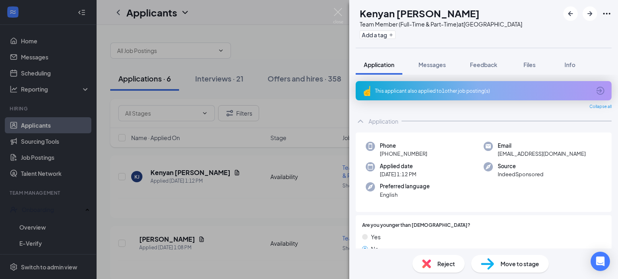
click at [431, 91] on div "This applicant also applied to 1 other job posting(s)" at bounding box center [483, 91] width 216 height 7
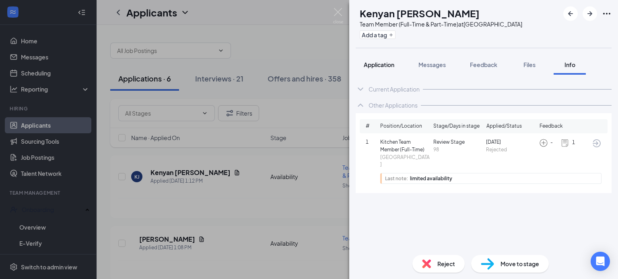
click at [377, 64] on span "Application" at bounding box center [378, 64] width 31 height 7
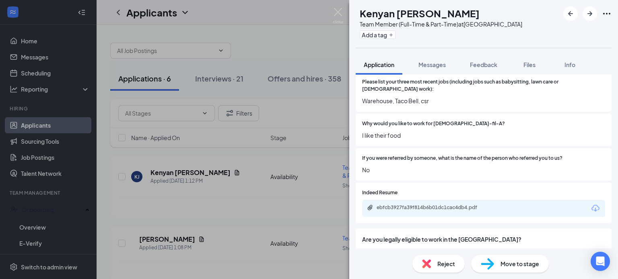
scroll to position [300, 0]
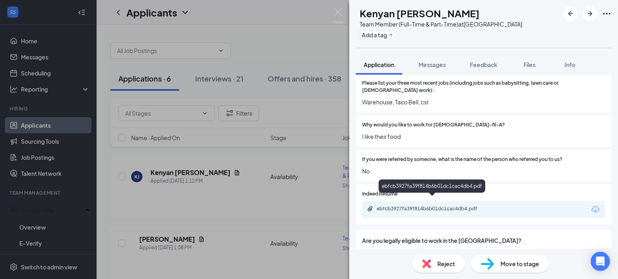
click at [443, 206] on div "ebfcb3927fa39f814b6b01dc1cac4db4.pdf" at bounding box center [432, 209] width 113 height 6
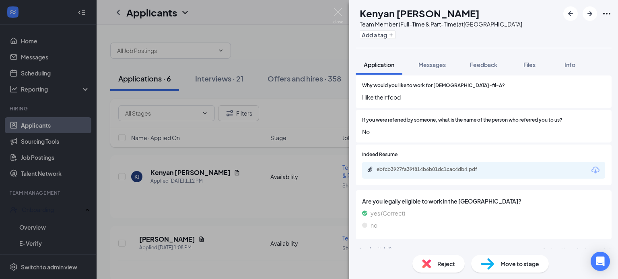
scroll to position [340, 0]
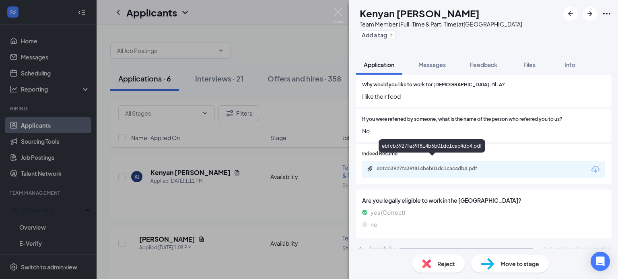
click at [437, 166] on div "ebfcb3927fa39f814b6b01dc1cac4db4.pdf" at bounding box center [432, 169] width 113 height 6
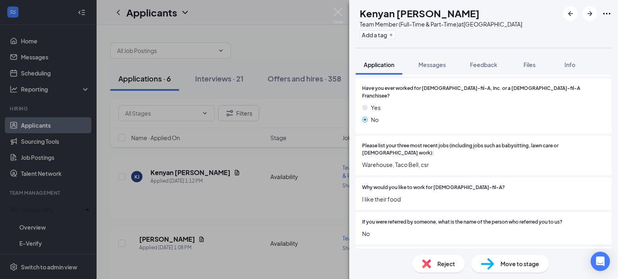
scroll to position [216, 0]
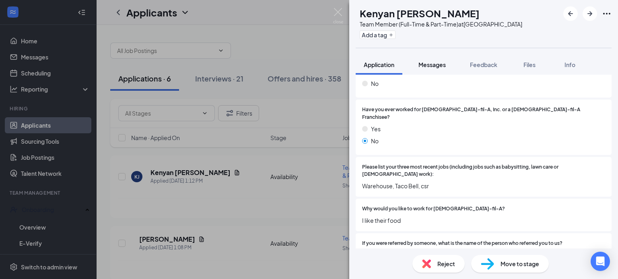
click at [440, 63] on span "Messages" at bounding box center [431, 64] width 27 height 7
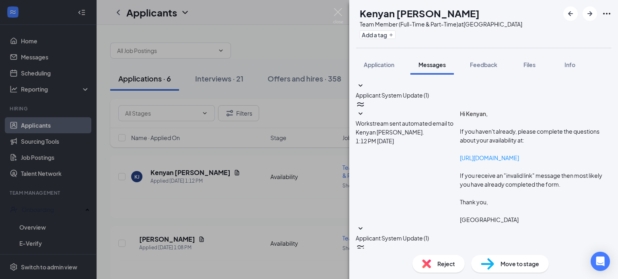
scroll to position [74, 0]
paste textarea "We are happy you applied to [DEMOGRAPHIC_DATA]-fil-A [GEOGRAPHIC_DATA]. Our loc…"
drag, startPoint x: 494, startPoint y: 189, endPoint x: 403, endPoint y: 203, distance: 91.6
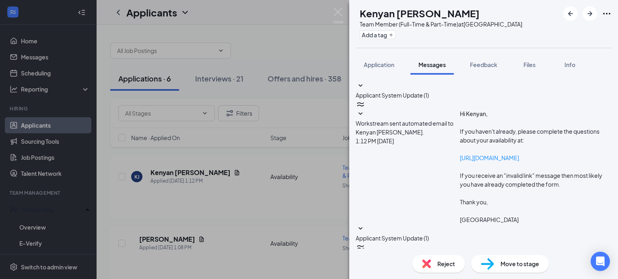
type textarea "We are happy you applied to [DEMOGRAPHIC_DATA]-fil-A [GEOGRAPHIC_DATA]. Our loc…"
click at [337, 11] on img at bounding box center [338, 16] width 10 height 16
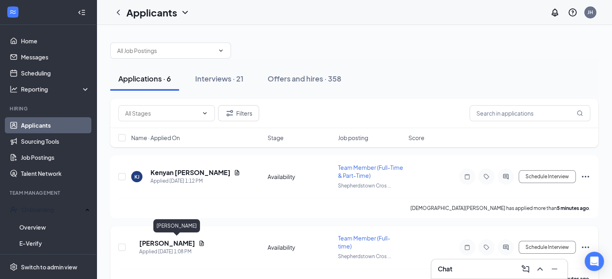
click at [184, 242] on h5 "[PERSON_NAME]" at bounding box center [167, 243] width 56 height 9
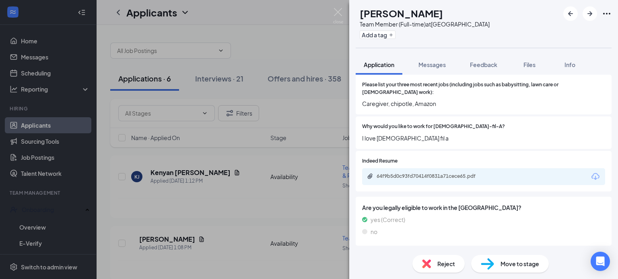
scroll to position [233, 0]
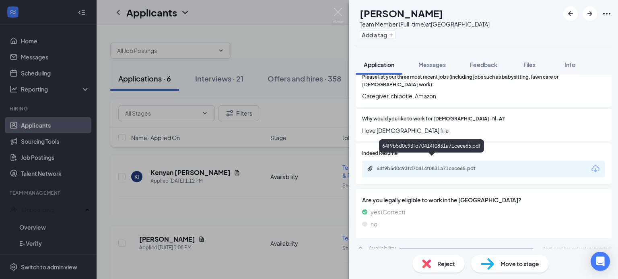
click at [431, 166] on div "64f9b5d0c93fd70414f0831a71cece65.pdf" at bounding box center [432, 169] width 113 height 6
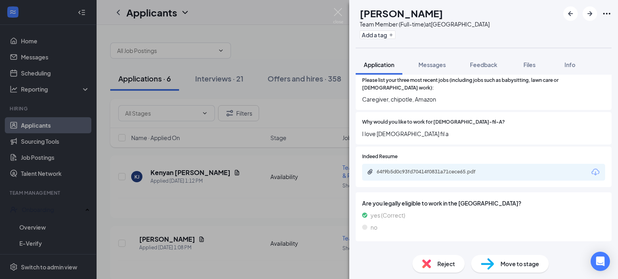
click at [544, 129] on span "I love [DEMOGRAPHIC_DATA] fil a" at bounding box center [483, 133] width 243 height 9
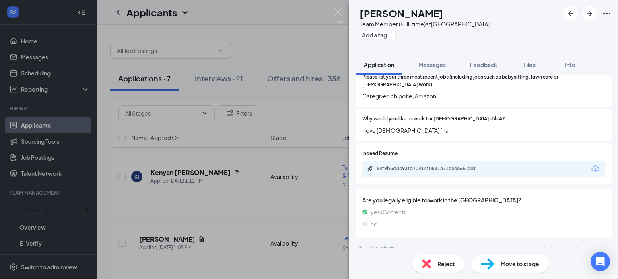
click at [518, 264] on span "Move to stage" at bounding box center [519, 264] width 39 height 9
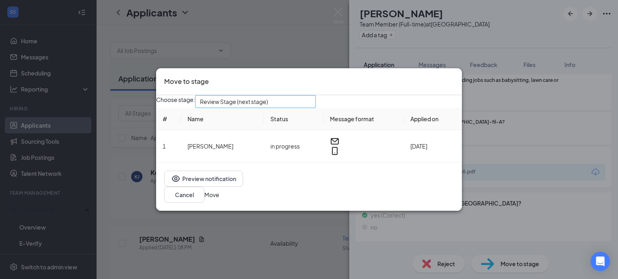
click at [309, 108] on div "Review Stage (next stage)" at bounding box center [255, 101] width 121 height 13
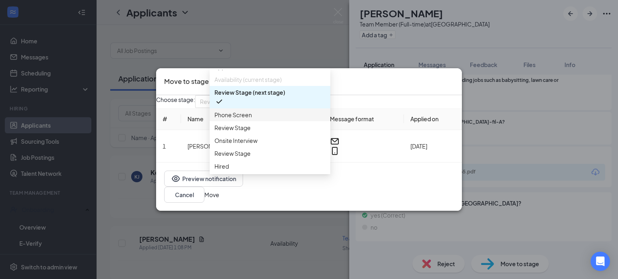
scroll to position [40, 0]
click at [251, 136] on span "Onsite Interview" at bounding box center [235, 140] width 43 height 9
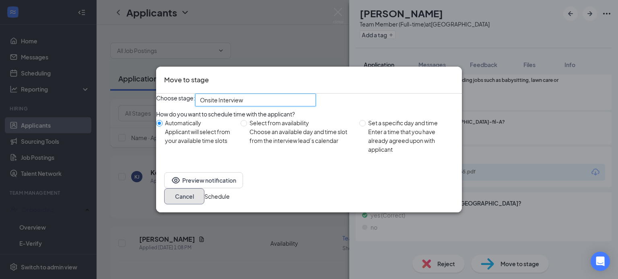
click at [204, 201] on button "Cancel" at bounding box center [184, 197] width 40 height 16
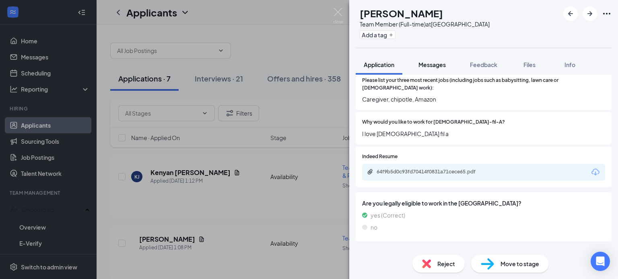
click at [439, 66] on span "Messages" at bounding box center [431, 64] width 27 height 7
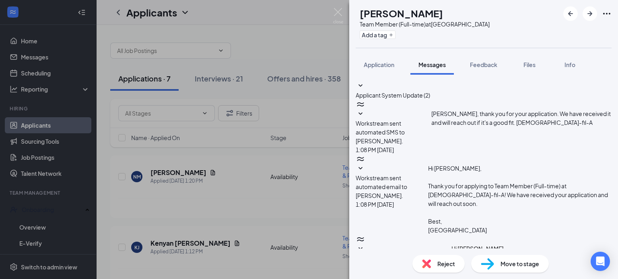
scroll to position [51, 0]
paste textarea "We are happy you applied to [DEMOGRAPHIC_DATA]-fil-A [GEOGRAPHIC_DATA]. Our loc…"
drag, startPoint x: 495, startPoint y: 191, endPoint x: 405, endPoint y: 201, distance: 91.5
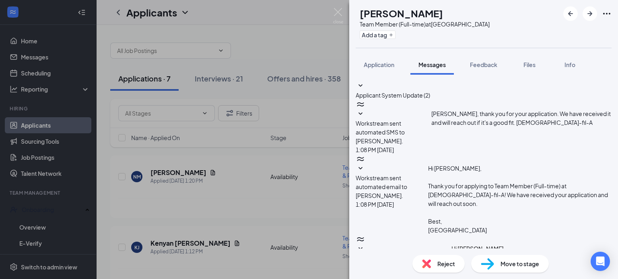
type textarea "We are happy you applied to [DEMOGRAPHIC_DATA]-fil-A [GEOGRAPHIC_DATA]. Our loc…"
click at [338, 10] on img at bounding box center [338, 16] width 10 height 16
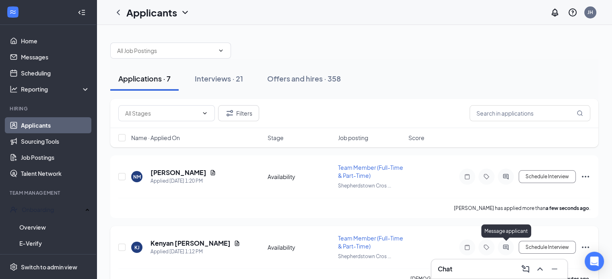
click at [505, 247] on icon "ActiveChat" at bounding box center [505, 247] width 5 height 5
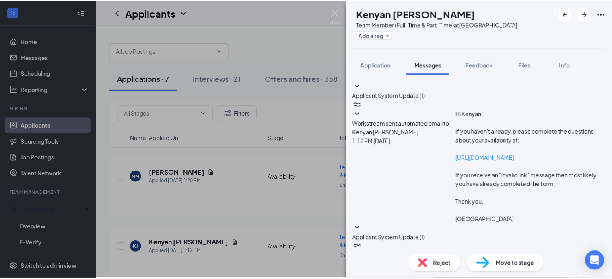
scroll to position [152, 0]
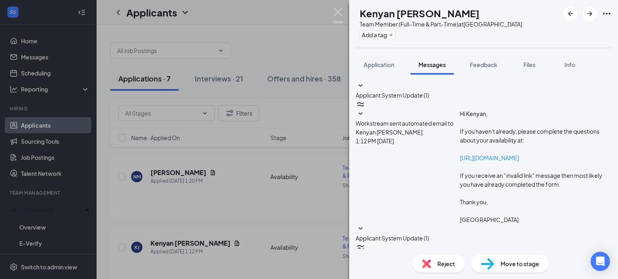
click at [336, 10] on img at bounding box center [338, 16] width 10 height 16
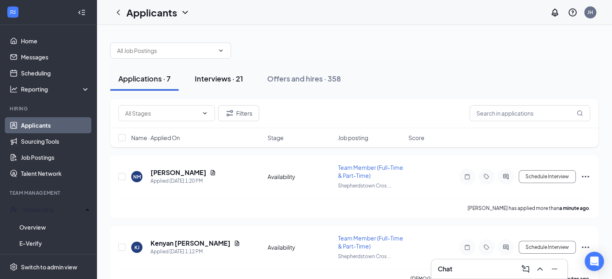
click at [214, 83] on button "Interviews · 21" at bounding box center [219, 79] width 64 height 24
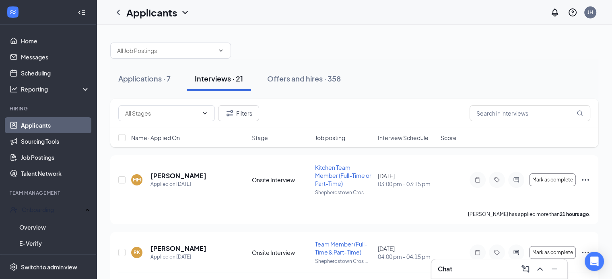
click at [417, 138] on span "Interview Schedule" at bounding box center [403, 138] width 51 height 8
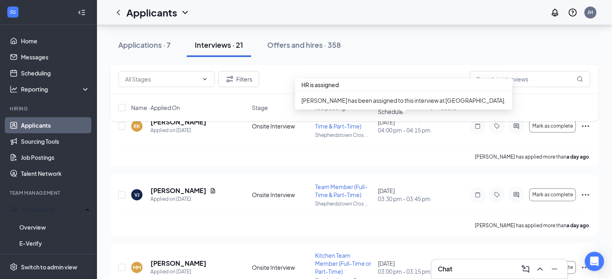
scroll to position [402, 0]
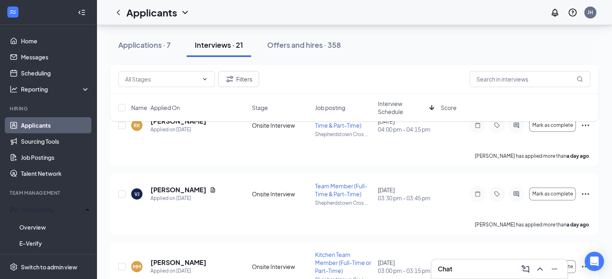
click at [444, 268] on h3 "Chat" at bounding box center [444, 269] width 14 height 9
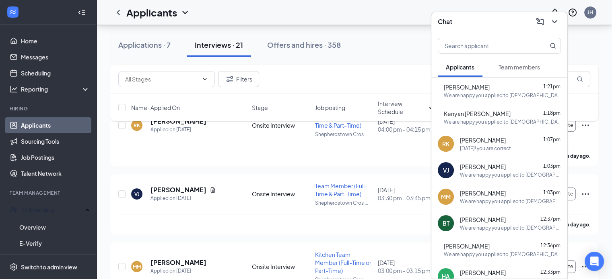
click at [518, 69] on span "Team members" at bounding box center [518, 67] width 41 height 7
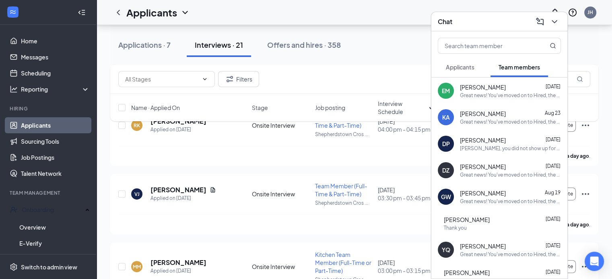
click at [468, 69] on span "Applicants" at bounding box center [460, 67] width 29 height 7
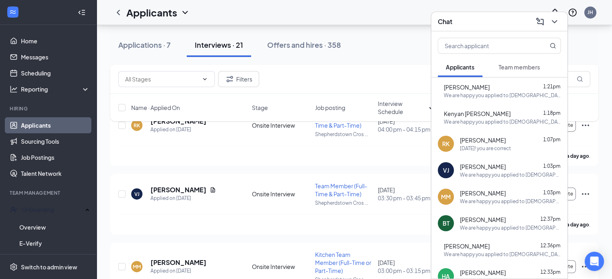
click at [481, 94] on div "We are happy you applied to [DEMOGRAPHIC_DATA]-fil-A [GEOGRAPHIC_DATA]. Our loc…" at bounding box center [502, 95] width 117 height 7
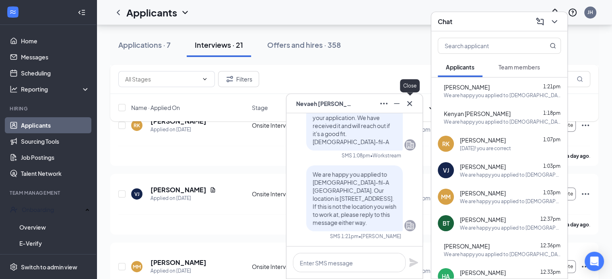
click at [412, 105] on icon "Cross" at bounding box center [410, 104] width 10 height 10
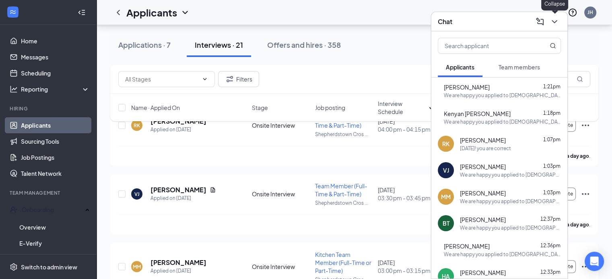
click at [555, 21] on icon "ChevronDown" at bounding box center [553, 21] width 5 height 3
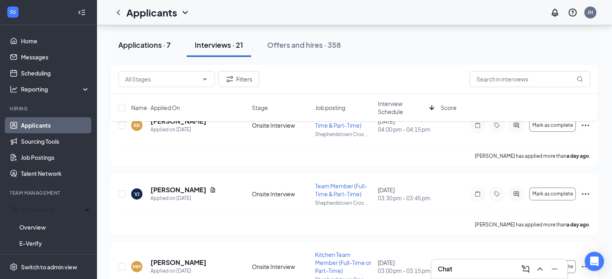
click at [147, 45] on div "Applications · 7" at bounding box center [144, 45] width 52 height 10
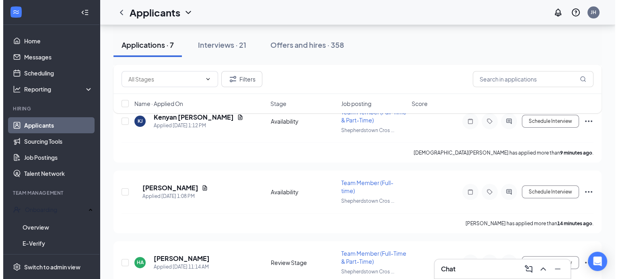
scroll to position [125, 0]
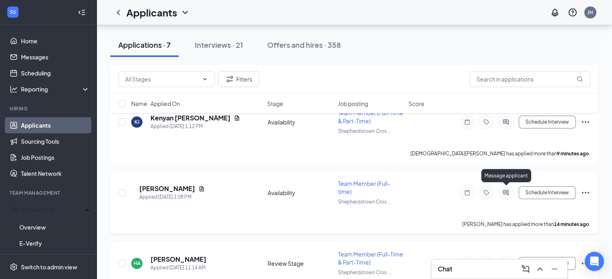
click at [505, 191] on icon "ActiveChat" at bounding box center [505, 192] width 5 height 5
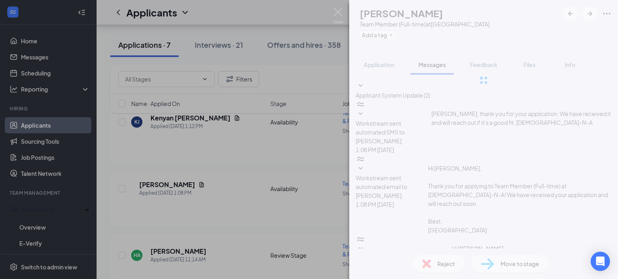
scroll to position [129, 0]
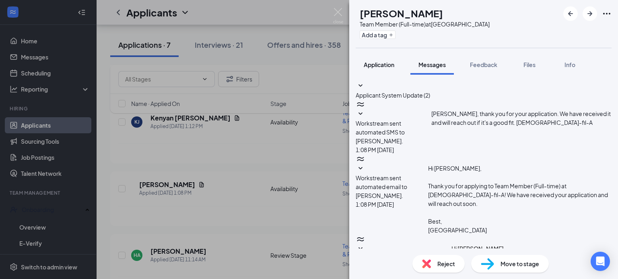
click at [384, 66] on span "Application" at bounding box center [378, 64] width 31 height 7
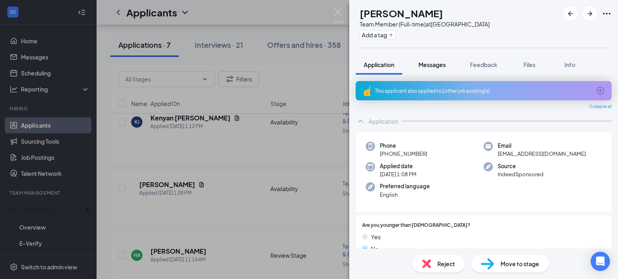
click at [430, 64] on span "Messages" at bounding box center [431, 64] width 27 height 7
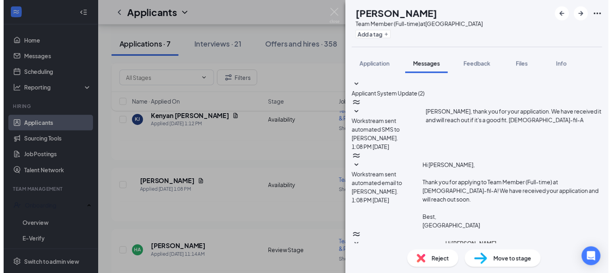
scroll to position [129, 0]
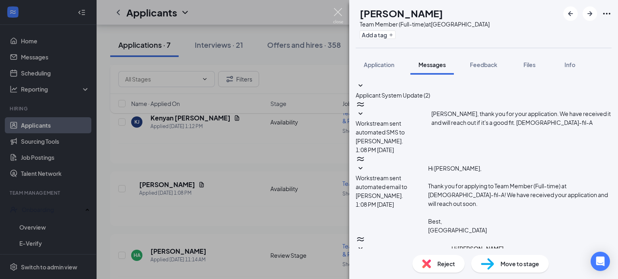
click at [340, 9] on img at bounding box center [338, 16] width 10 height 16
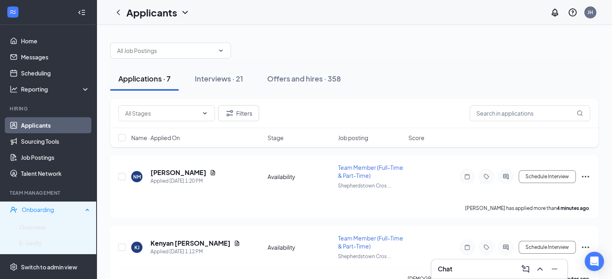
click at [47, 207] on div "Onboarding" at bounding box center [52, 210] width 61 height 8
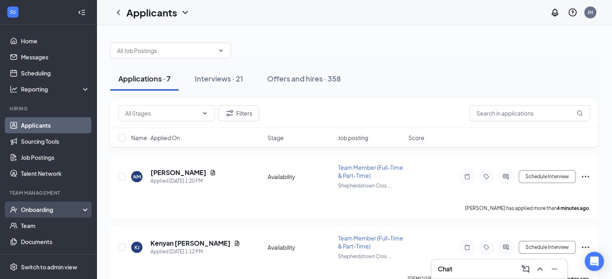
click at [46, 211] on div "Onboarding" at bounding box center [52, 210] width 62 height 8
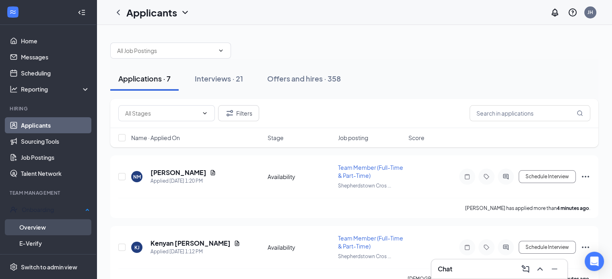
click at [34, 227] on link "Overview" at bounding box center [54, 228] width 70 height 16
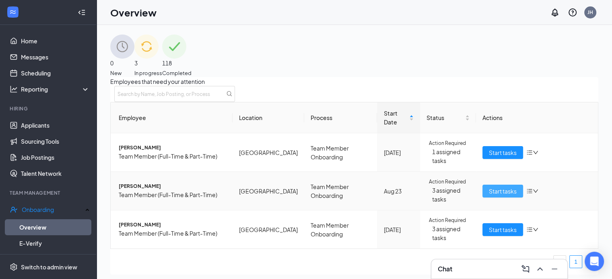
click at [497, 196] on span "Start tasks" at bounding box center [503, 191] width 28 height 9
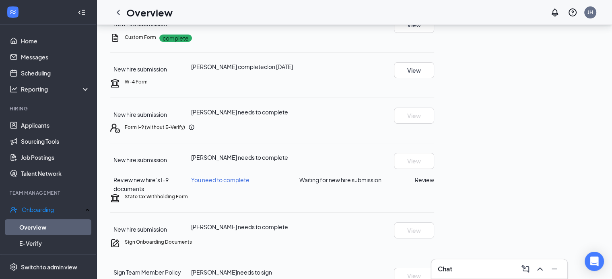
scroll to position [121, 0]
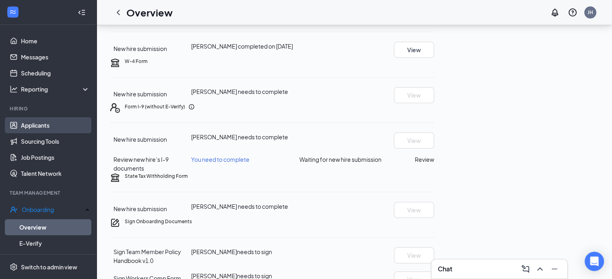
click at [39, 128] on link "Applicants" at bounding box center [55, 125] width 69 height 16
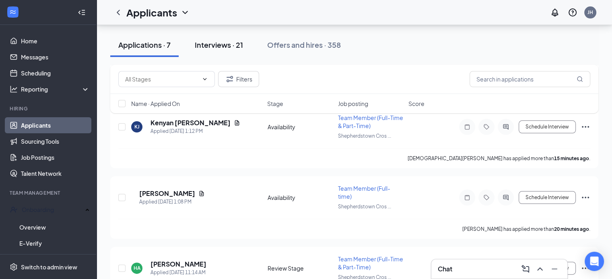
click at [223, 43] on div "Interviews · 21" at bounding box center [219, 45] width 48 height 10
